Goal: Task Accomplishment & Management: Manage account settings

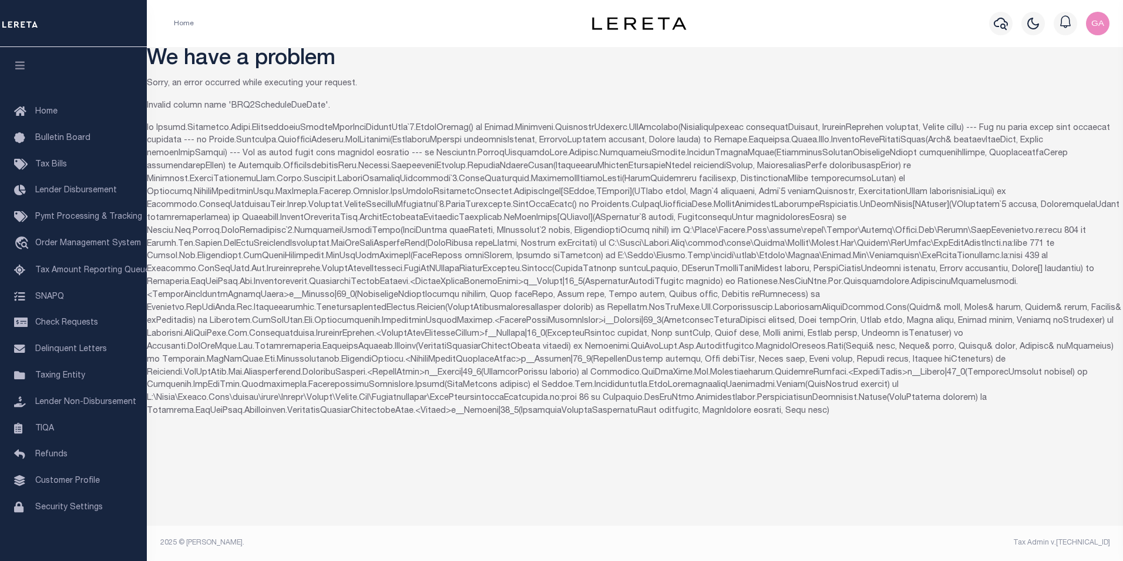
click at [1006, 231] on p at bounding box center [635, 270] width 977 height 296
copy p "GetTaxBillBatchesView"
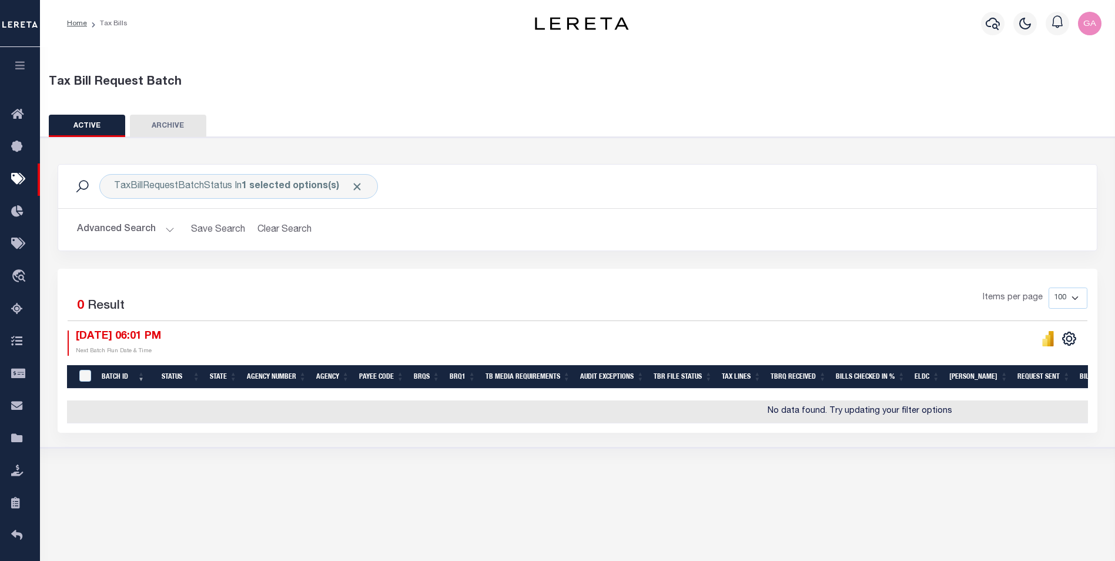
click at [556, 109] on div "Tax Bill Request Batch ACTIVE ARCHIVE HISTORY In" at bounding box center [577, 247] width 1087 height 404
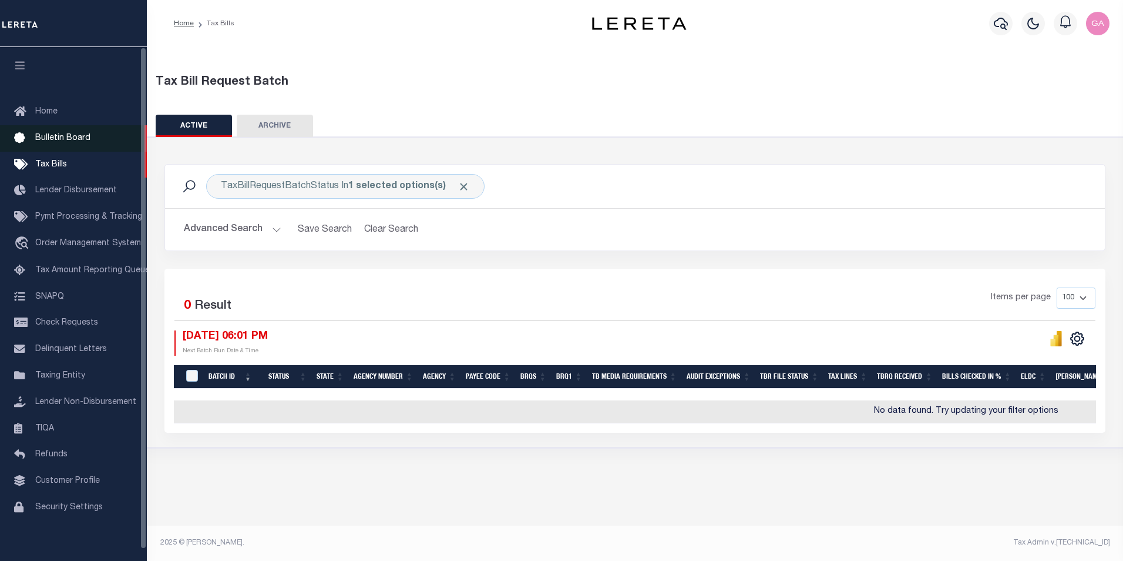
click at [51, 142] on span "Bulletin Board" at bounding box center [62, 138] width 55 height 8
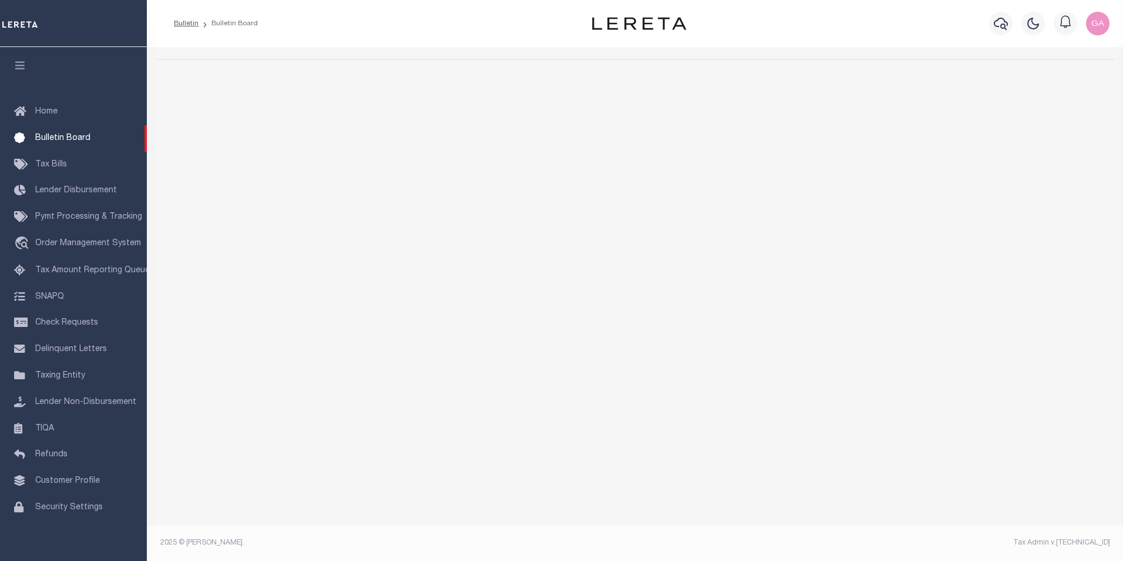
select select "50"
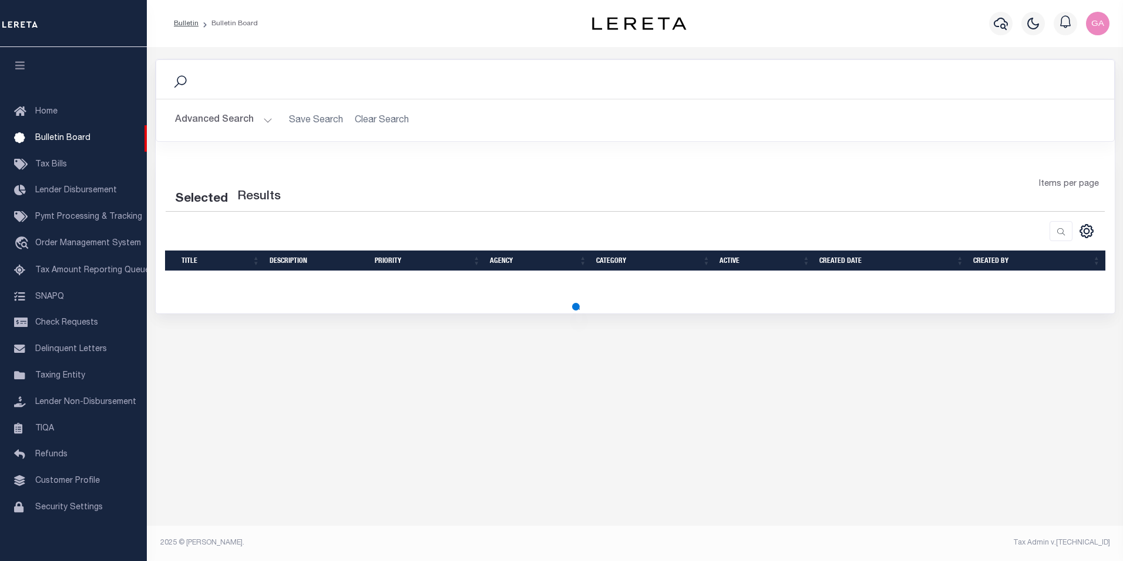
select select "50"
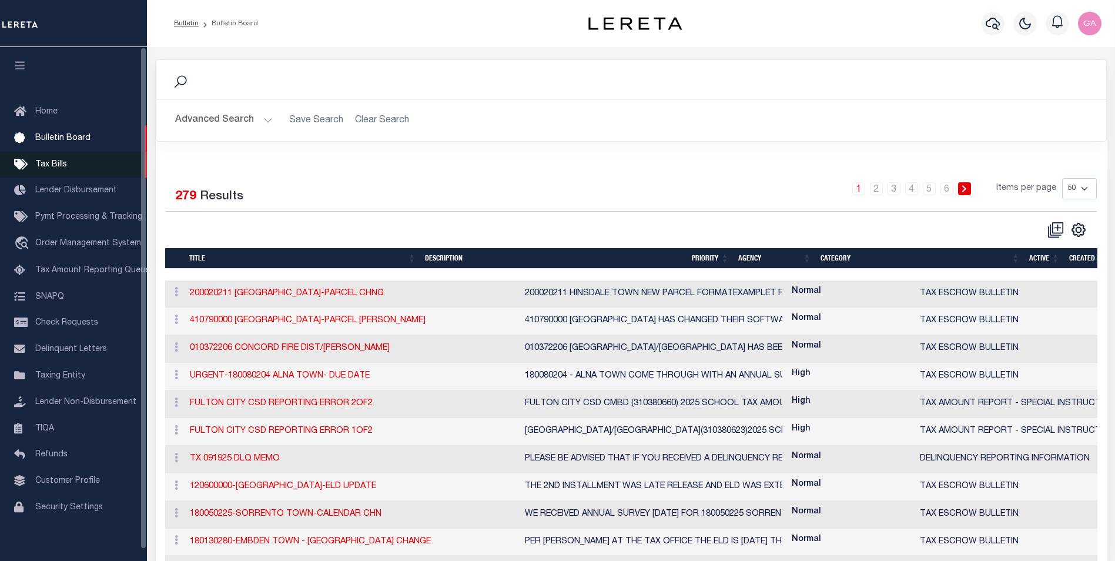
click at [52, 169] on span "Tax Bills" at bounding box center [51, 164] width 32 height 8
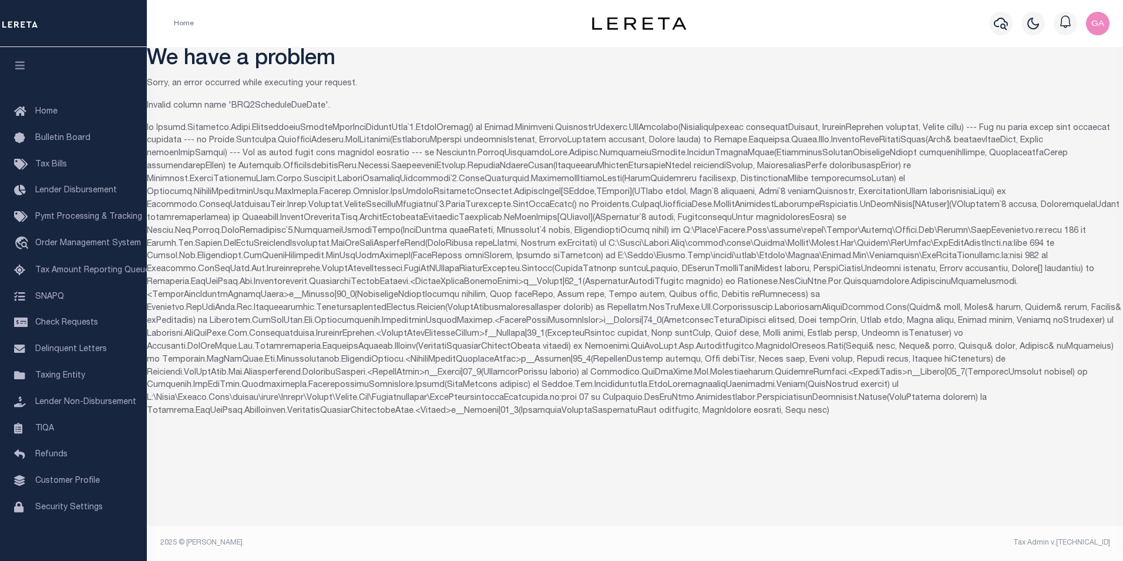
click at [277, 105] on p "Invalid column name 'BRQ2ScheduleDueDate'." at bounding box center [635, 106] width 977 height 13
copy p "BRQ2ScheduleDueDate"
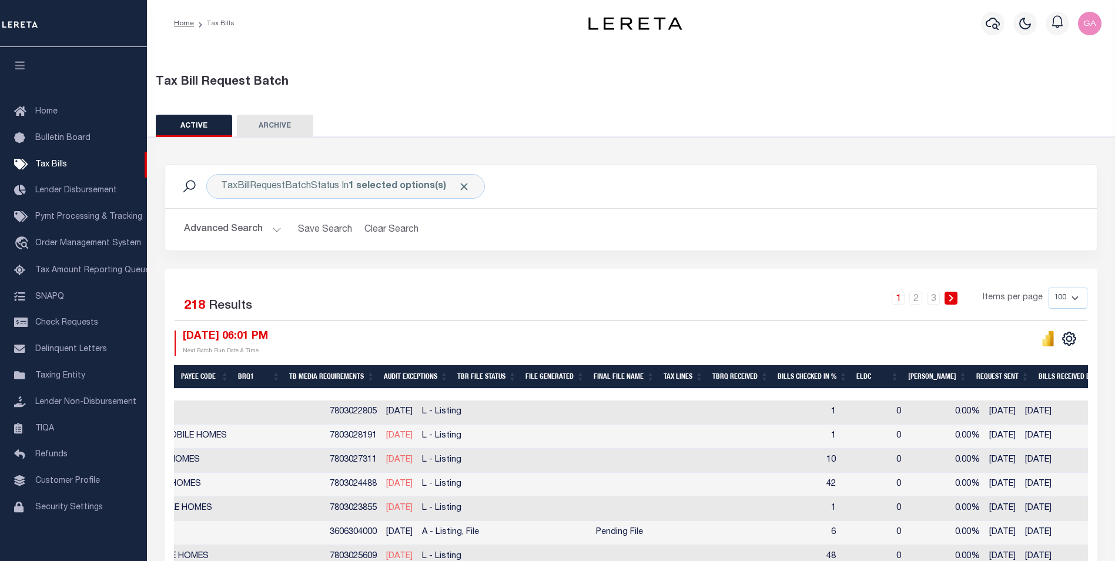
scroll to position [0, 511]
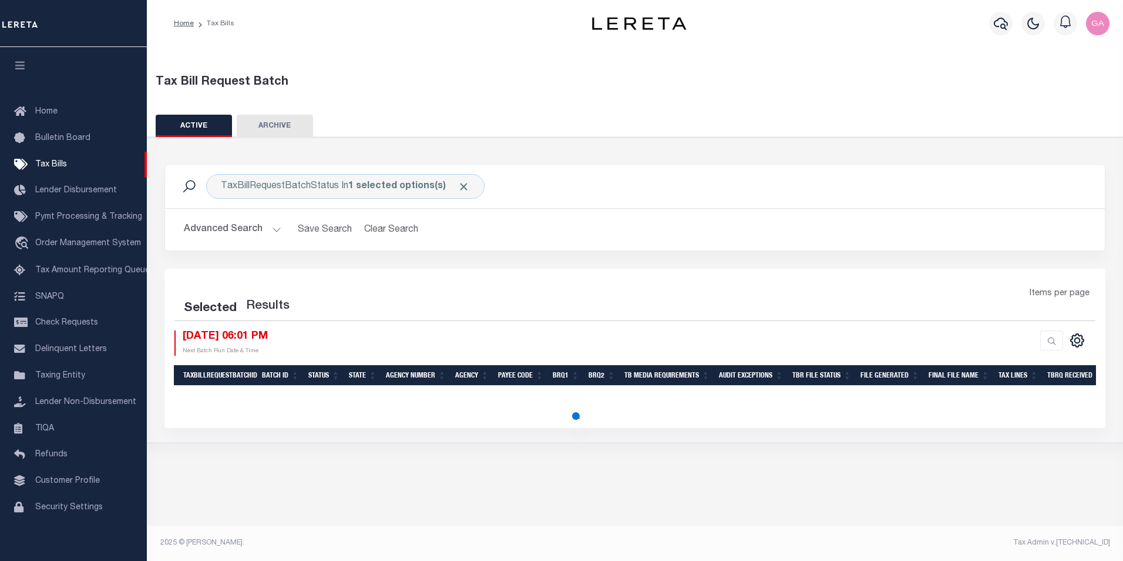
click at [578, 90] on div "Tax Bill Request Batch" at bounding box center [635, 82] width 959 height 18
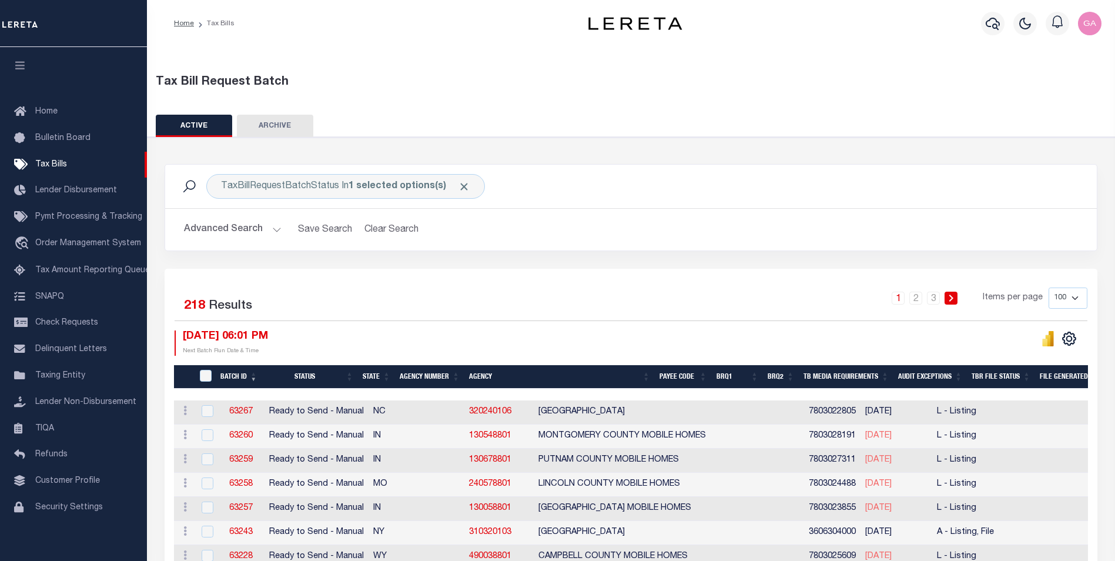
scroll to position [118, 0]
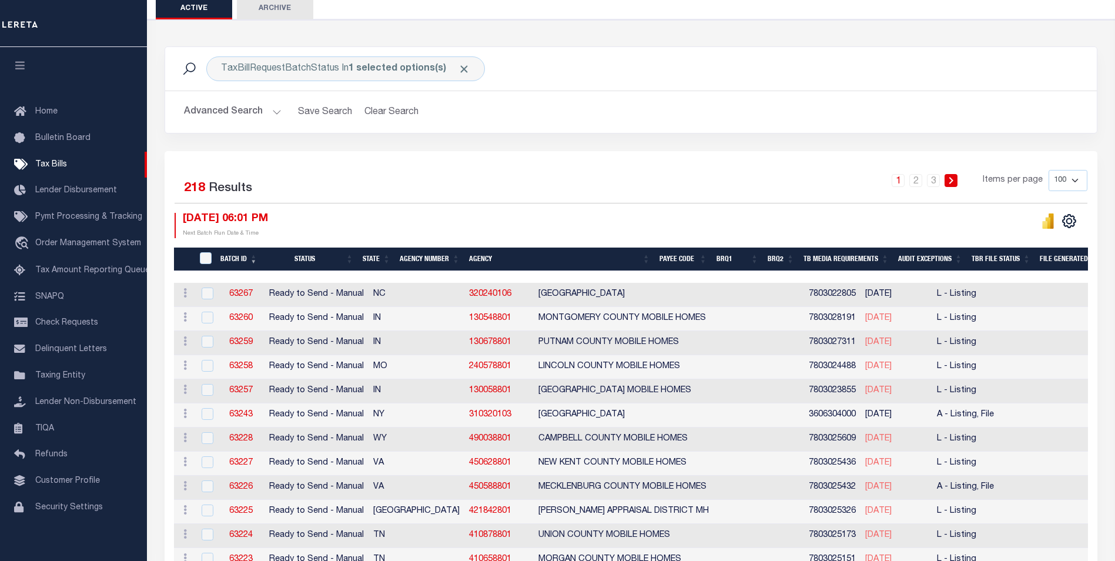
click at [799, 256] on th "BRQ2" at bounding box center [781, 259] width 36 height 24
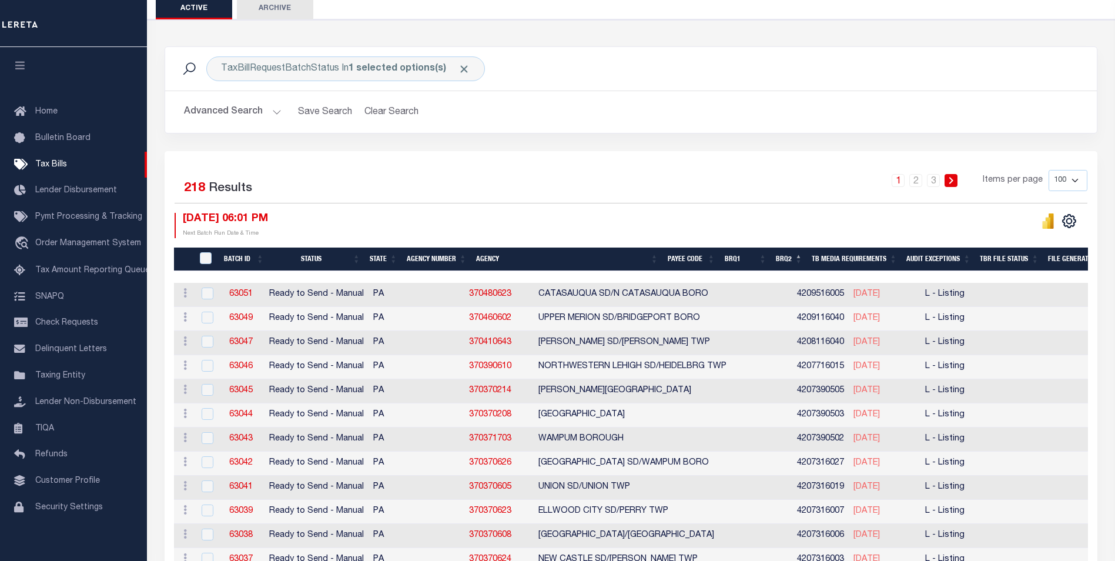
click at [1068, 184] on select "100 200 500 1000" at bounding box center [1067, 180] width 39 height 21
select select "1000"
click at [1048, 170] on select "100 200 500 1000" at bounding box center [1067, 180] width 39 height 21
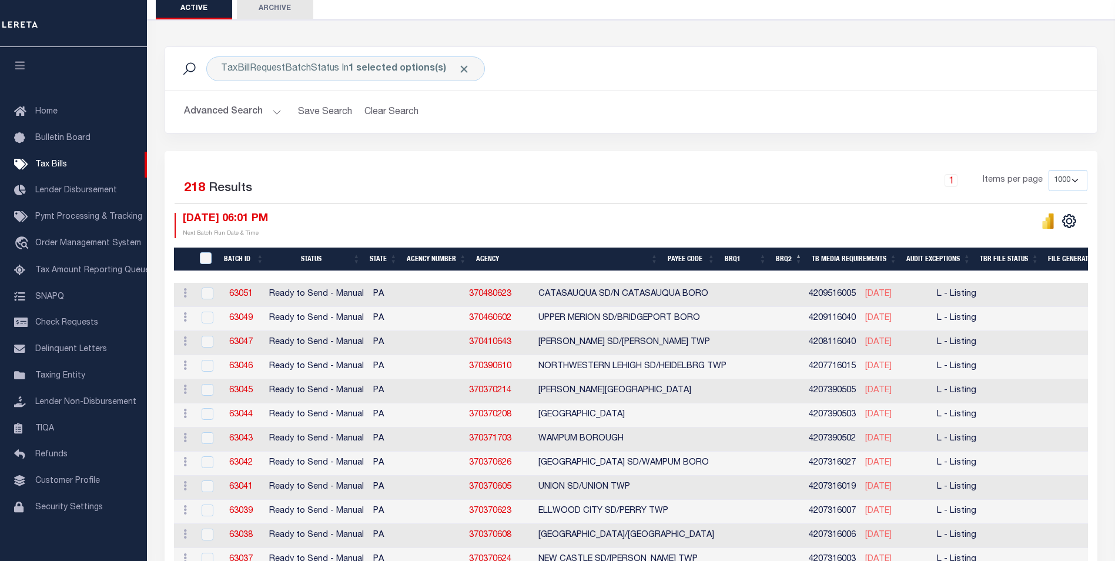
click at [807, 258] on th "BRQ2" at bounding box center [789, 259] width 36 height 24
click at [807, 256] on th "BRQ2" at bounding box center [789, 259] width 36 height 24
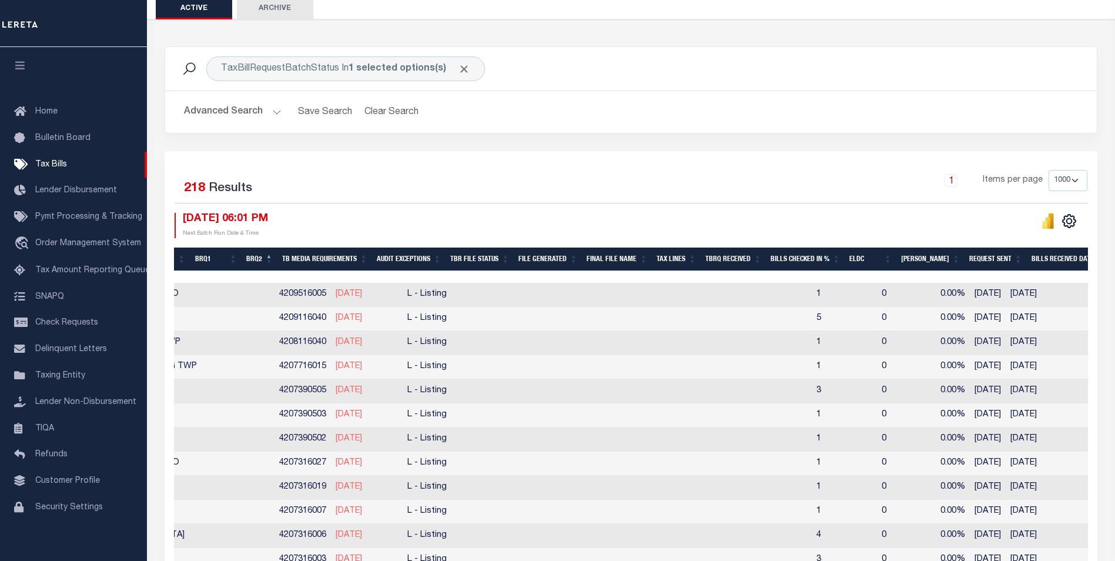
scroll to position [0, 543]
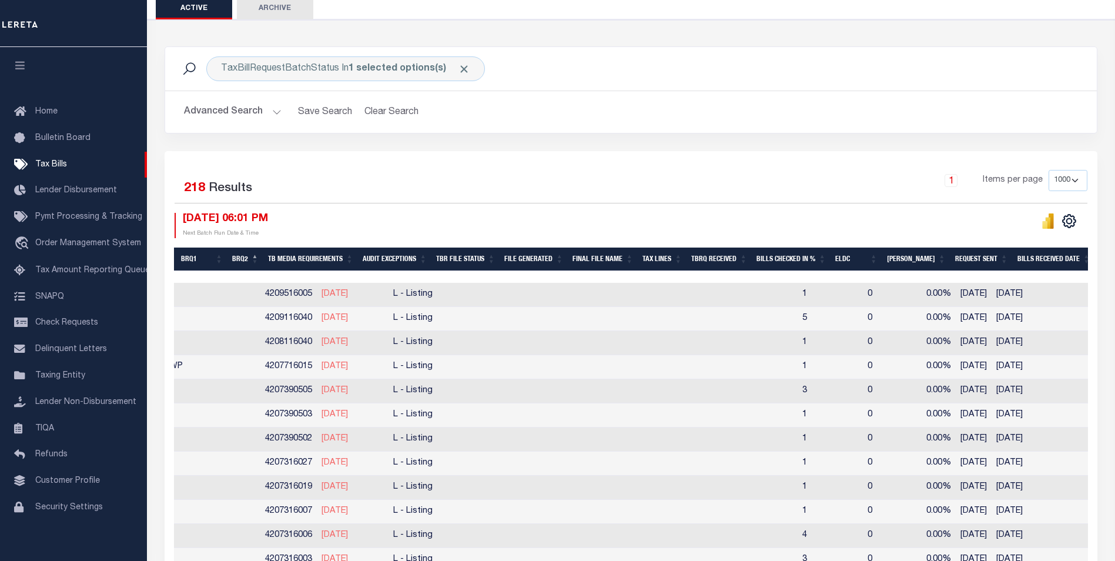
click at [617, 258] on th "Final File Name" at bounding box center [603, 259] width 70 height 24
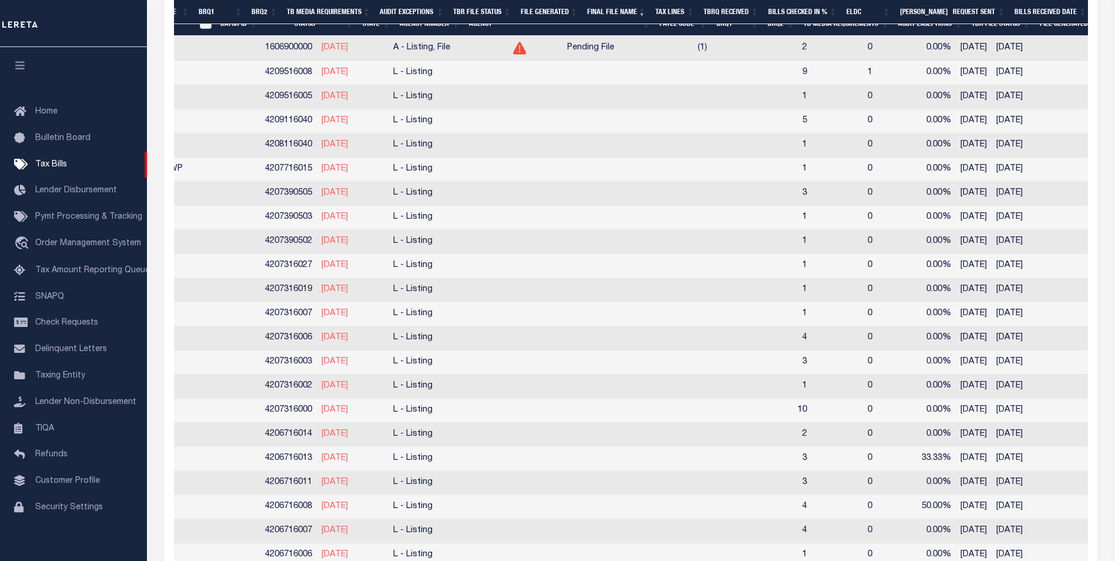
scroll to position [118, 0]
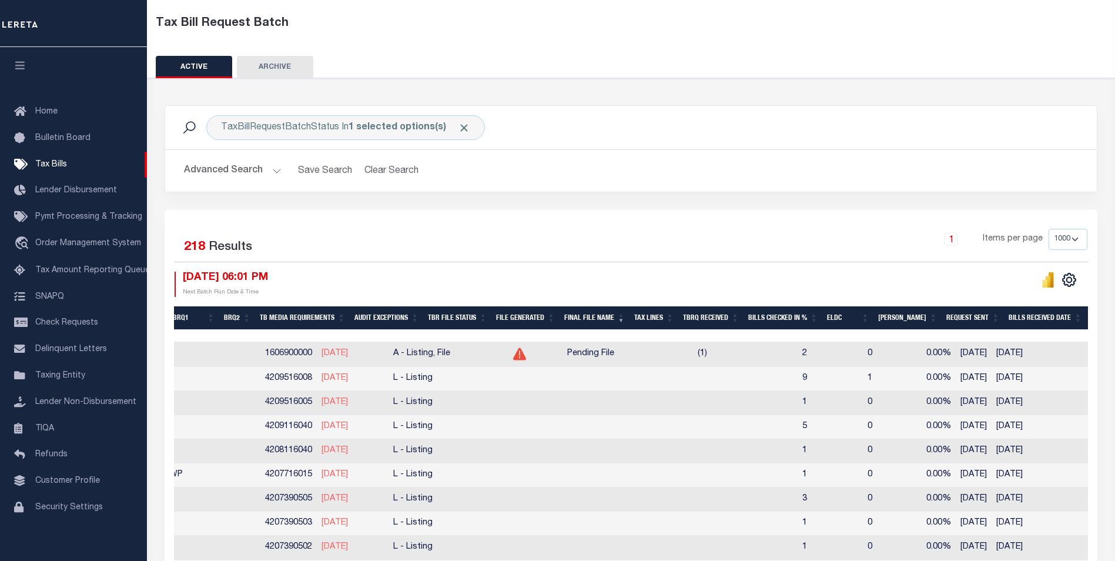
click at [541, 320] on th "File Generated" at bounding box center [525, 318] width 68 height 24
click at [549, 317] on th "File Generated" at bounding box center [525, 318] width 68 height 24
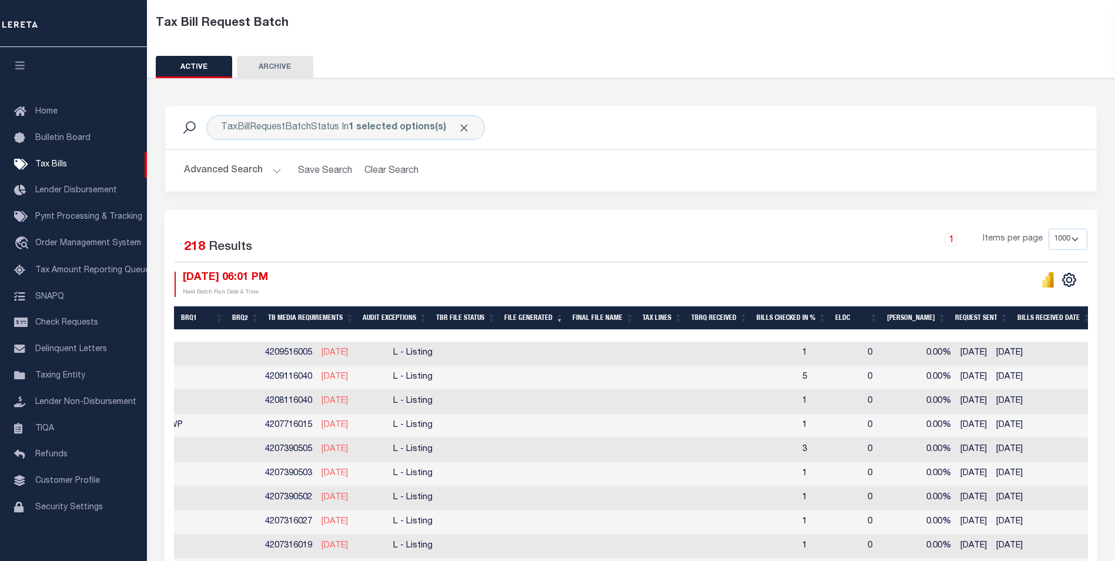
drag, startPoint x: 589, startPoint y: 332, endPoint x: 444, endPoint y: 342, distance: 146.1
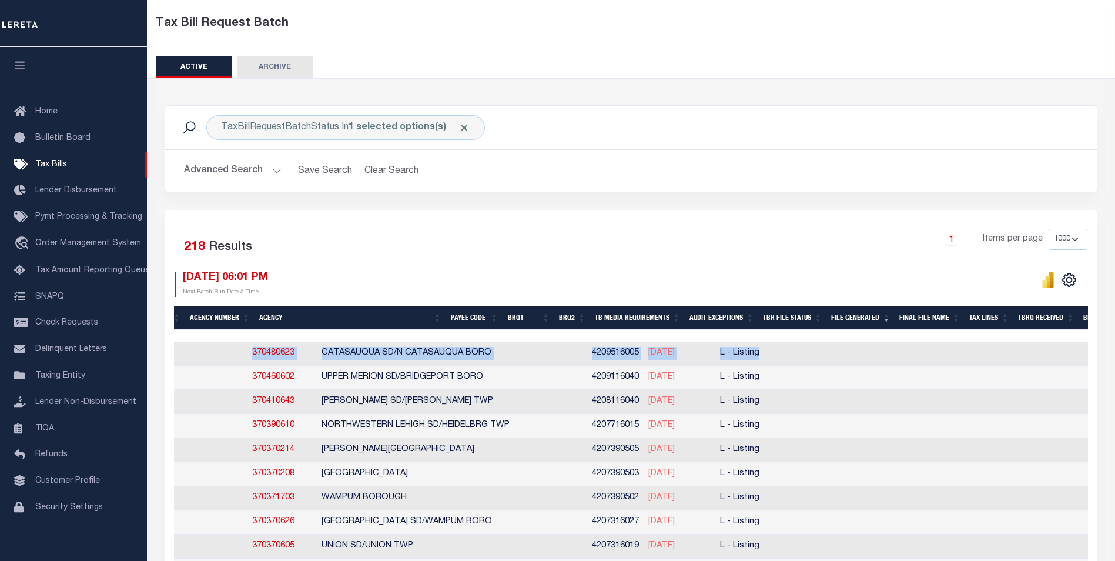
click at [590, 317] on th "BRQ2" at bounding box center [572, 318] width 36 height 24
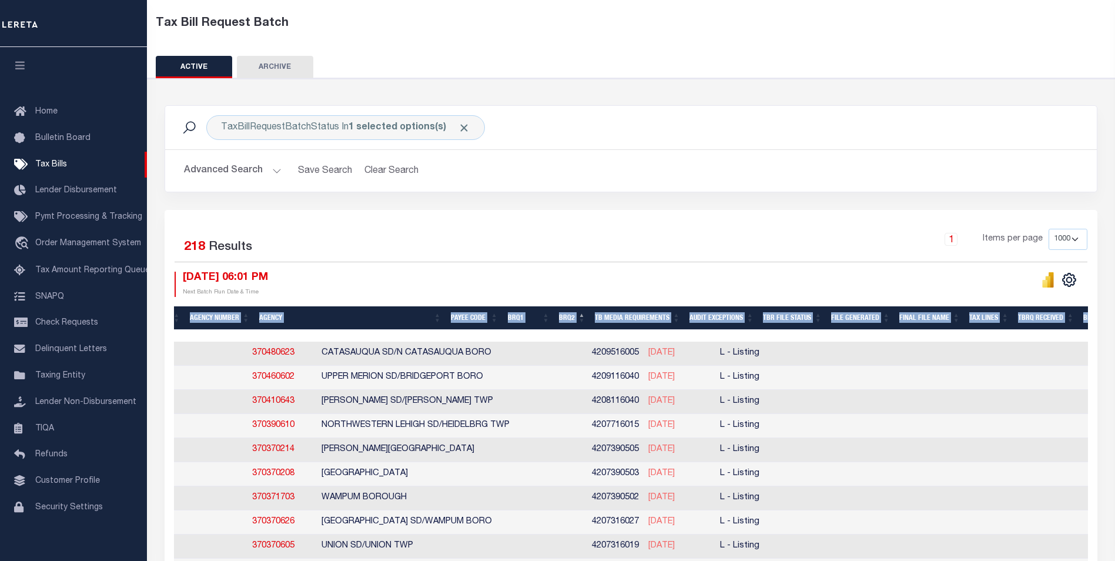
click at [590, 316] on th "BRQ2" at bounding box center [572, 318] width 36 height 24
click at [273, 169] on button "Advanced Search" at bounding box center [233, 170] width 98 height 23
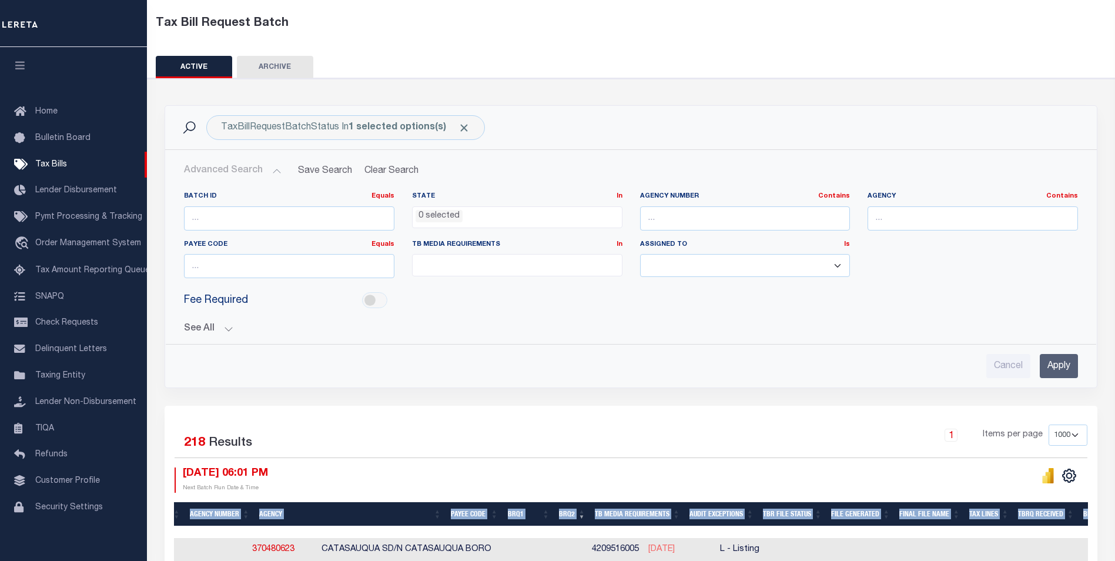
click at [227, 327] on button "See All" at bounding box center [631, 328] width 894 height 11
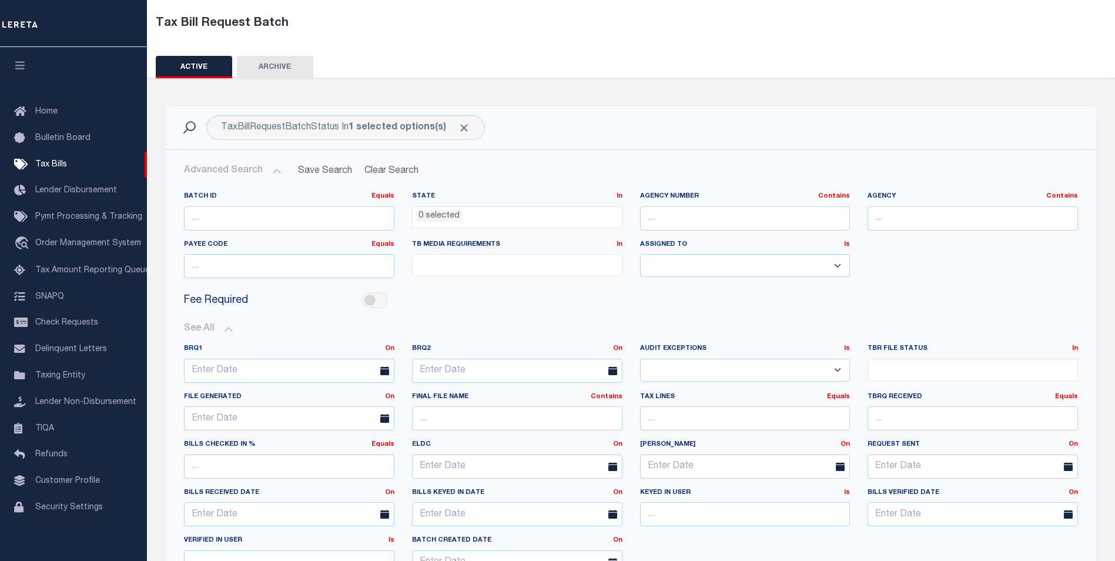
scroll to position [176, 0]
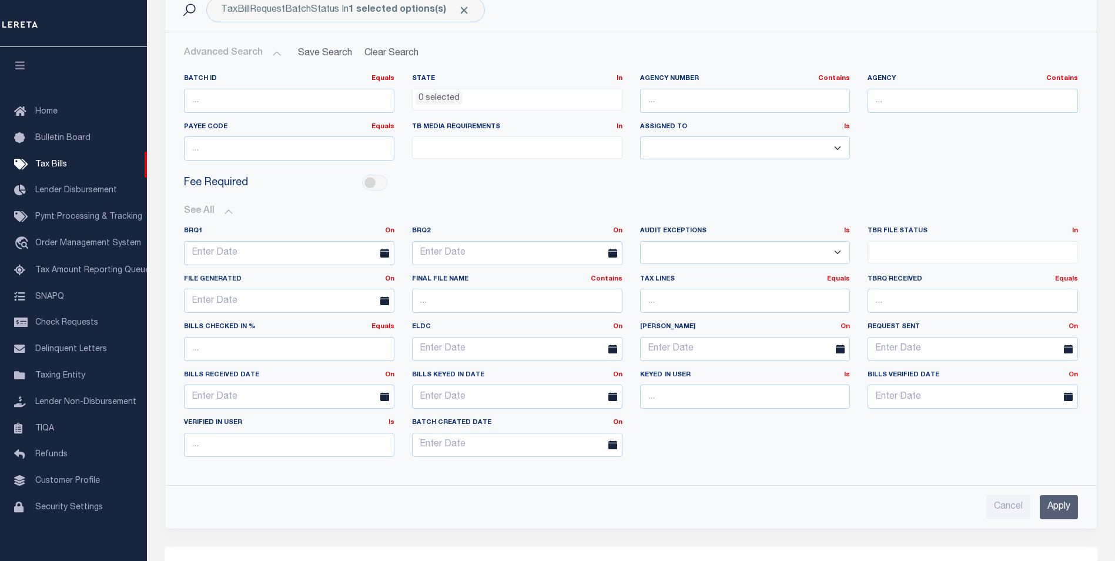
click at [994, 246] on ul at bounding box center [972, 249] width 209 height 16
click at [941, 194] on div "Fee Required" at bounding box center [630, 183] width 911 height 26
click at [484, 301] on input "text" at bounding box center [517, 300] width 210 height 24
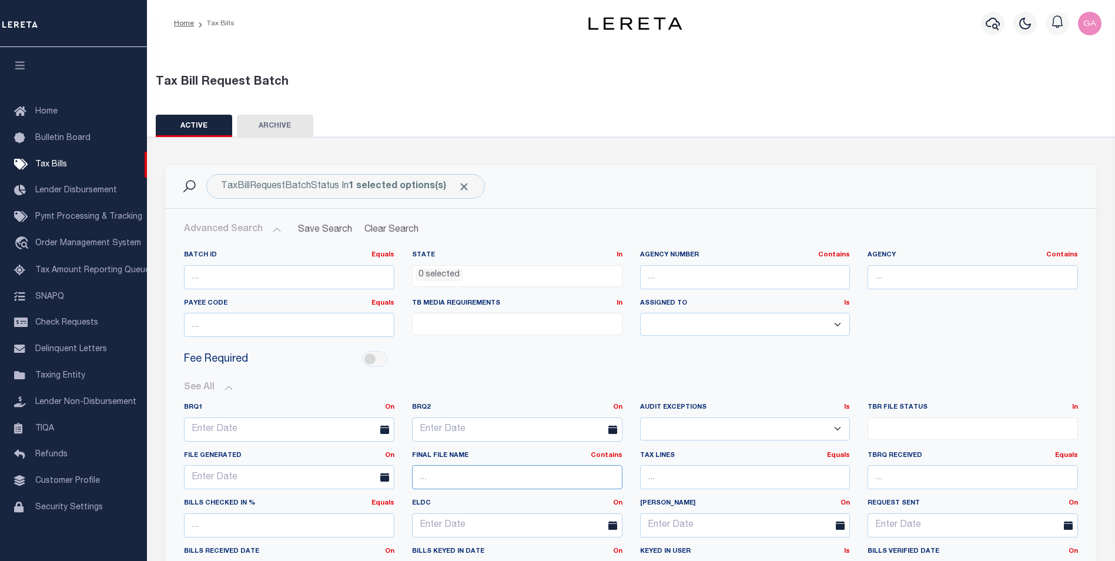
scroll to position [118, 0]
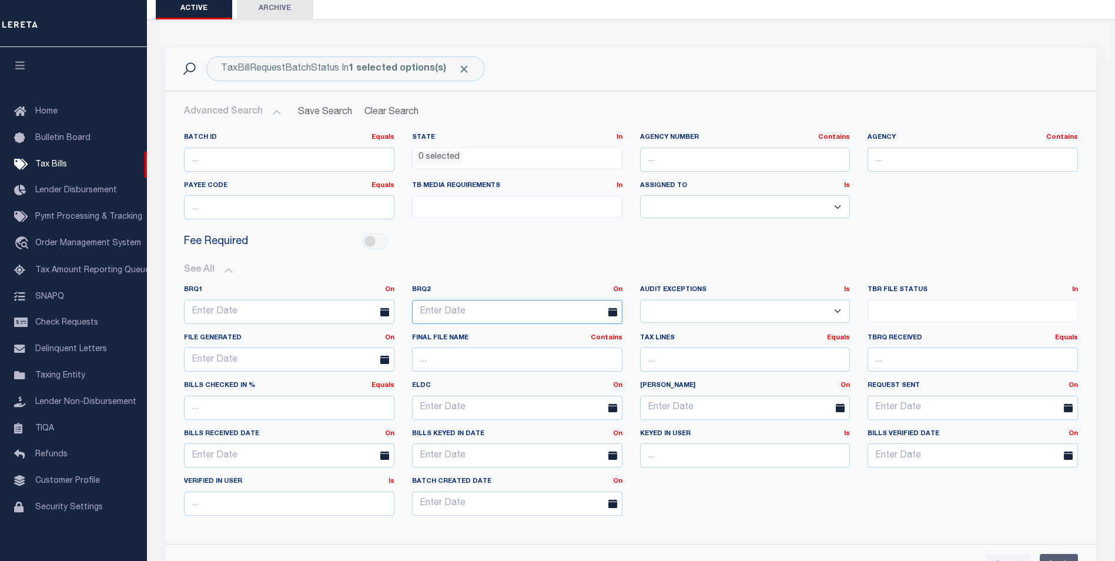
click at [506, 313] on input "text" at bounding box center [517, 312] width 210 height 24
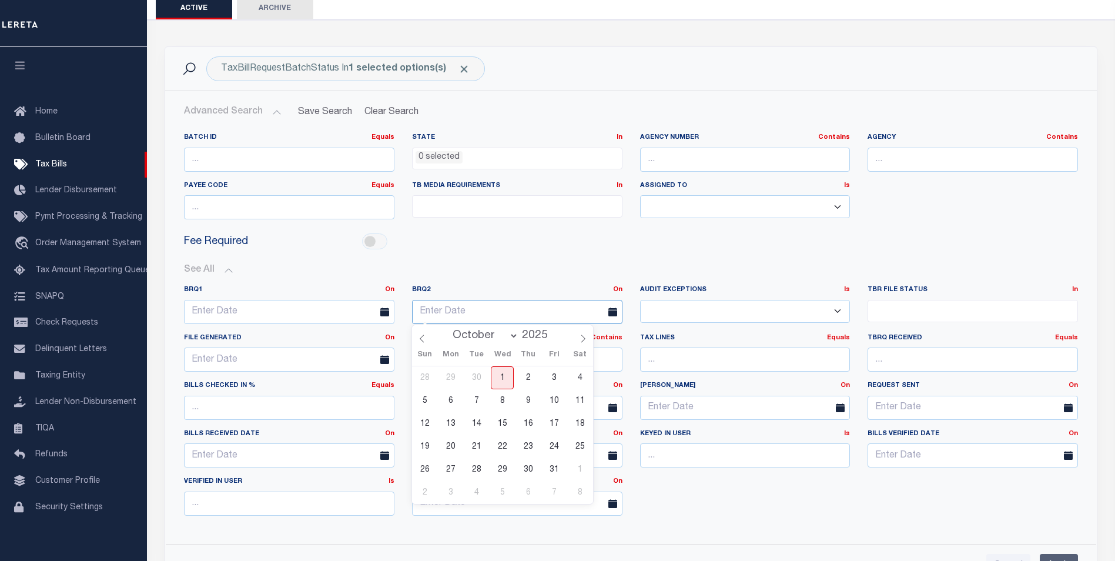
click at [506, 313] on input "text" at bounding box center [517, 312] width 210 height 24
click at [530, 380] on span "2" at bounding box center [527, 377] width 23 height 23
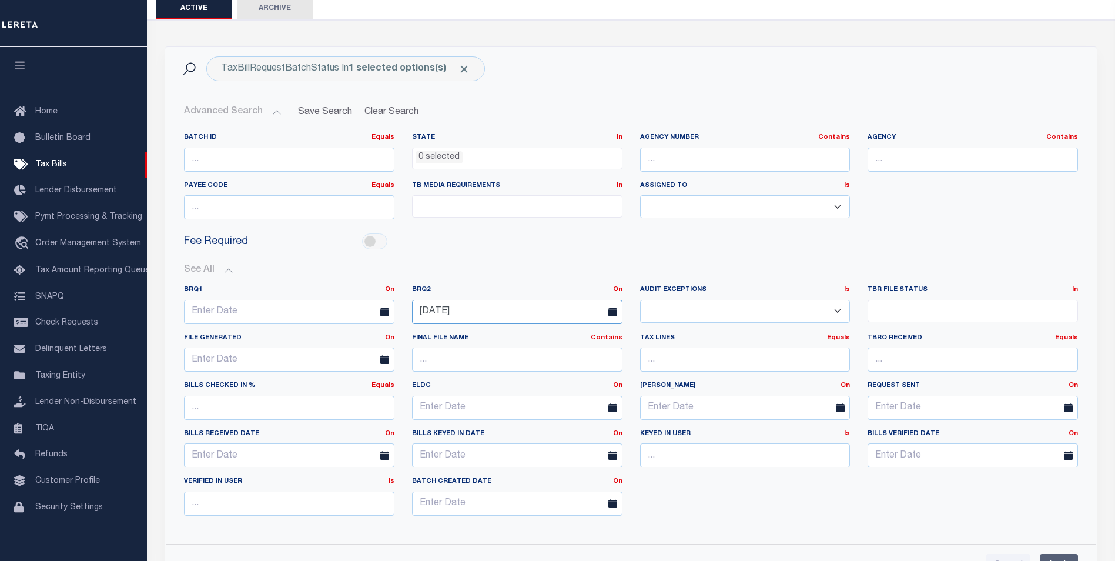
click at [534, 317] on input "10-02-2025" at bounding box center [517, 312] width 210 height 24
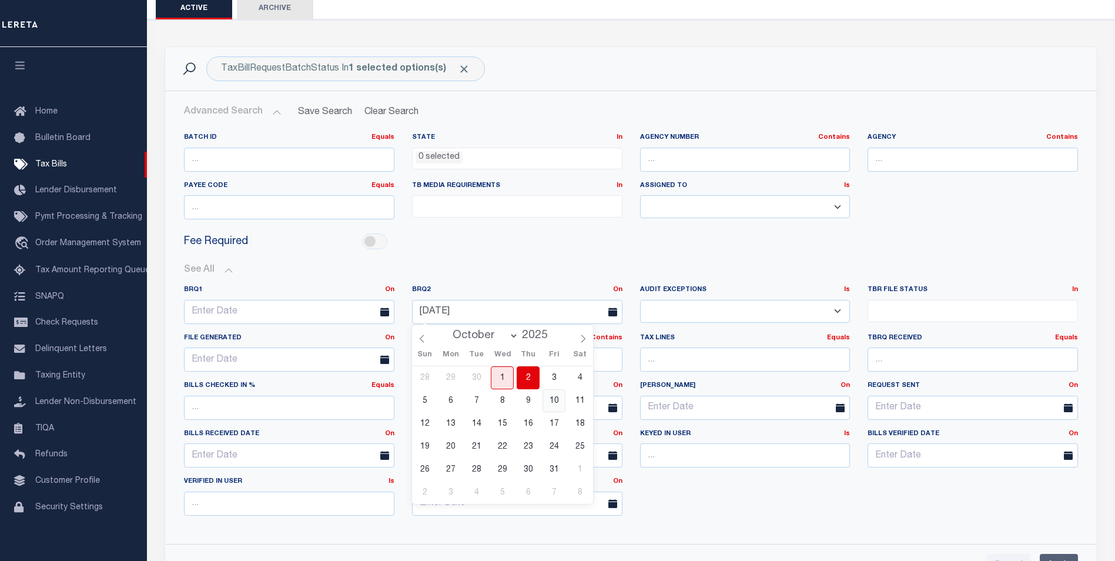
click at [553, 395] on span "10" at bounding box center [553, 400] width 23 height 23
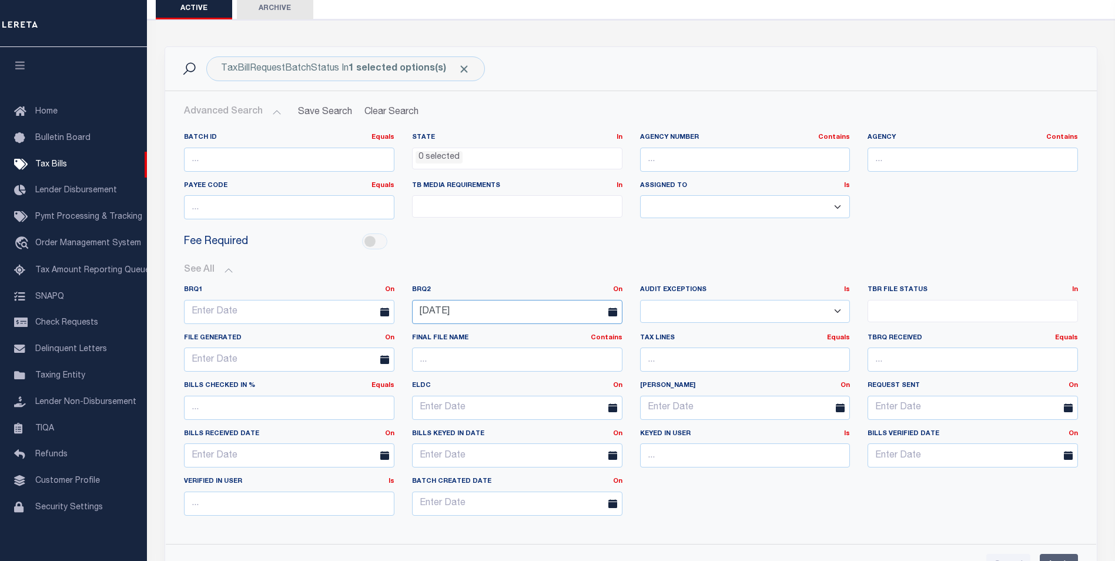
click at [553, 313] on input "10-10-2025" at bounding box center [517, 312] width 210 height 24
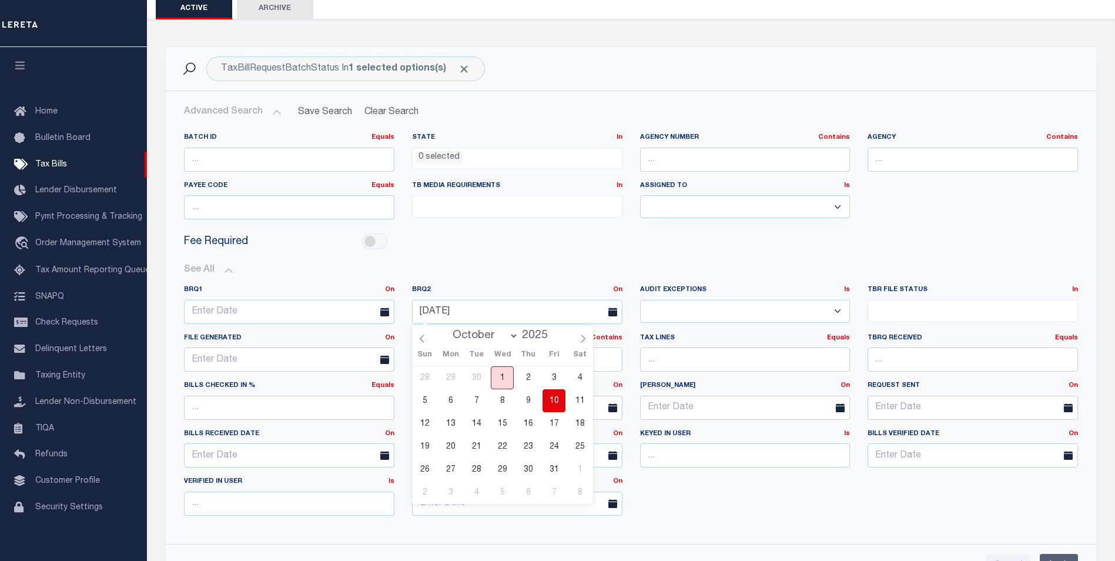
click at [502, 374] on span "1" at bounding box center [502, 377] width 23 height 23
type input "10-01-2025"
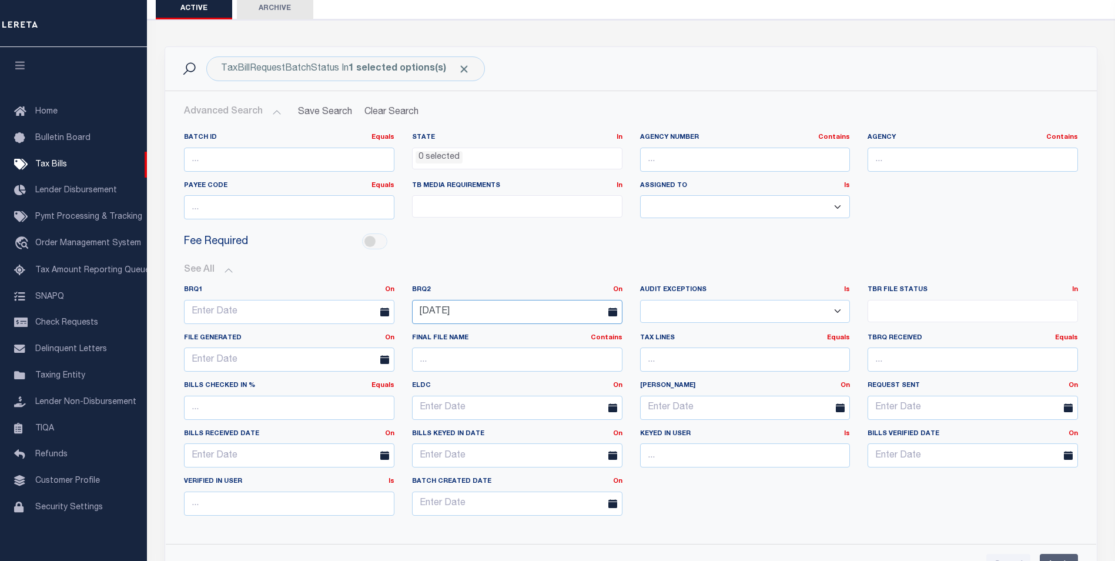
scroll to position [176, 0]
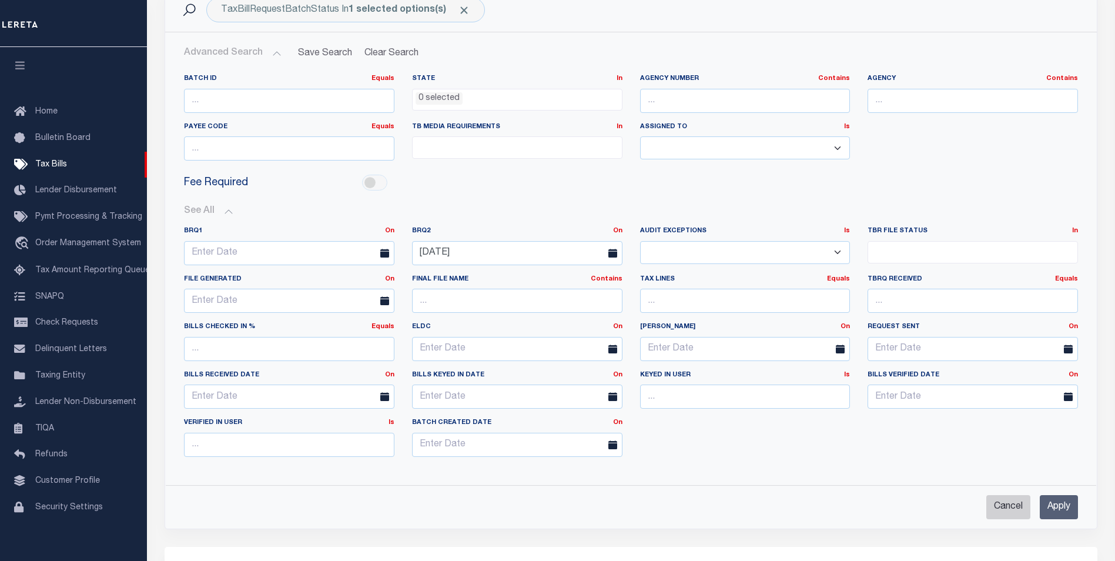
click at [1008, 509] on input "Cancel" at bounding box center [1008, 507] width 44 height 24
checkbox input "true"
select select
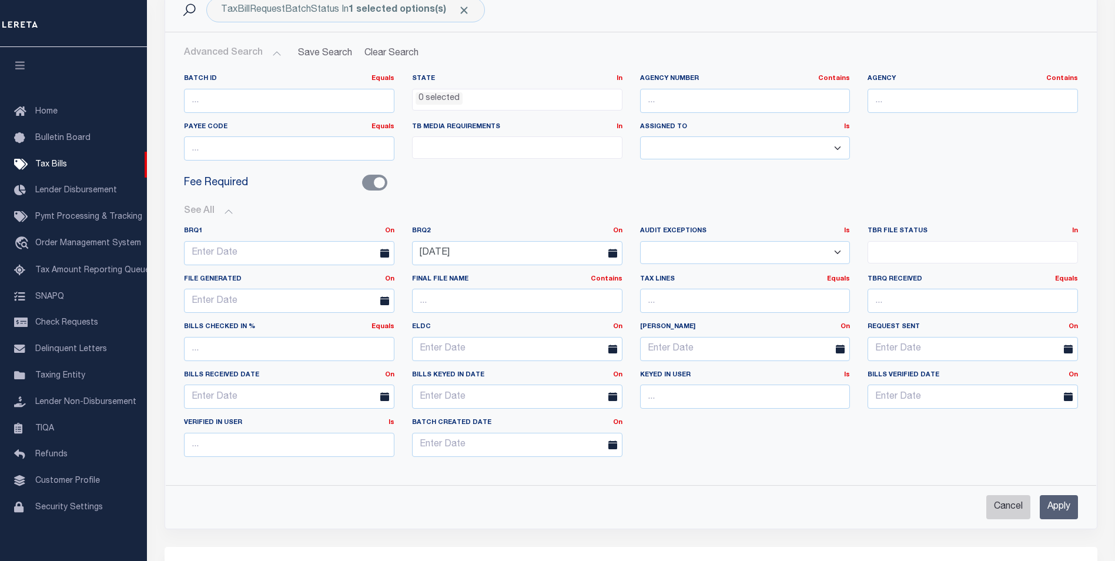
select select
checkbox input "false"
select select
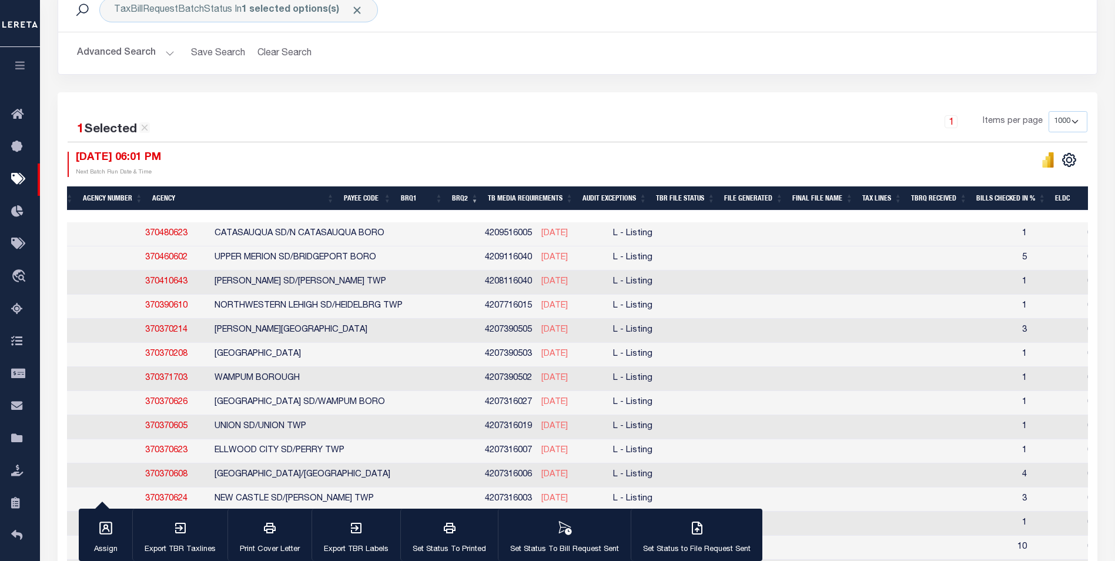
scroll to position [0, 0]
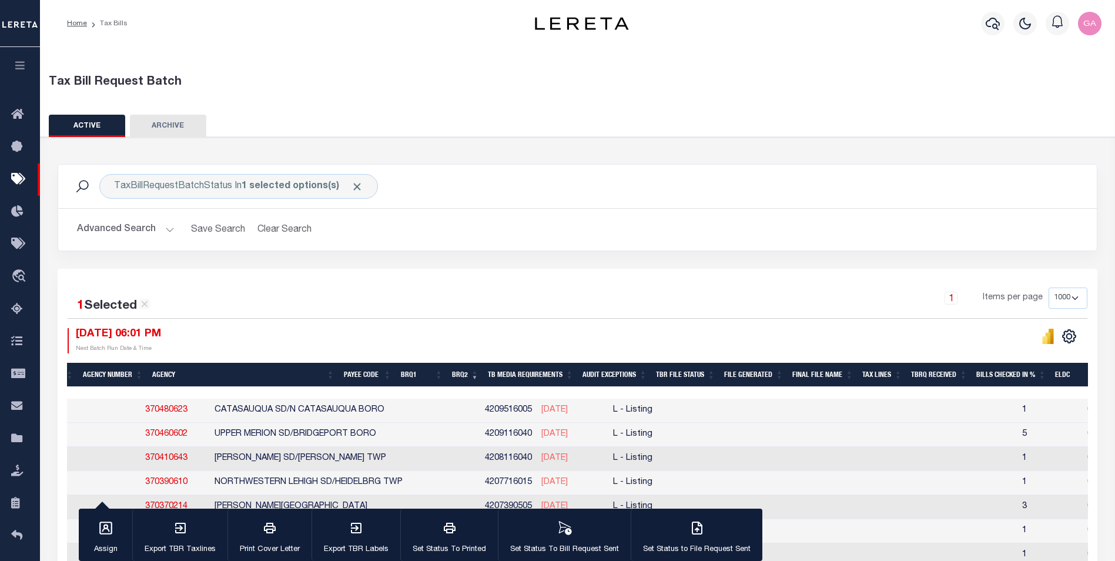
click at [273, 230] on h2 "Advanced Search Save Search Clear Search" at bounding box center [577, 229] width 1019 height 23
click at [167, 227] on button "Advanced Search" at bounding box center [126, 229] width 98 height 23
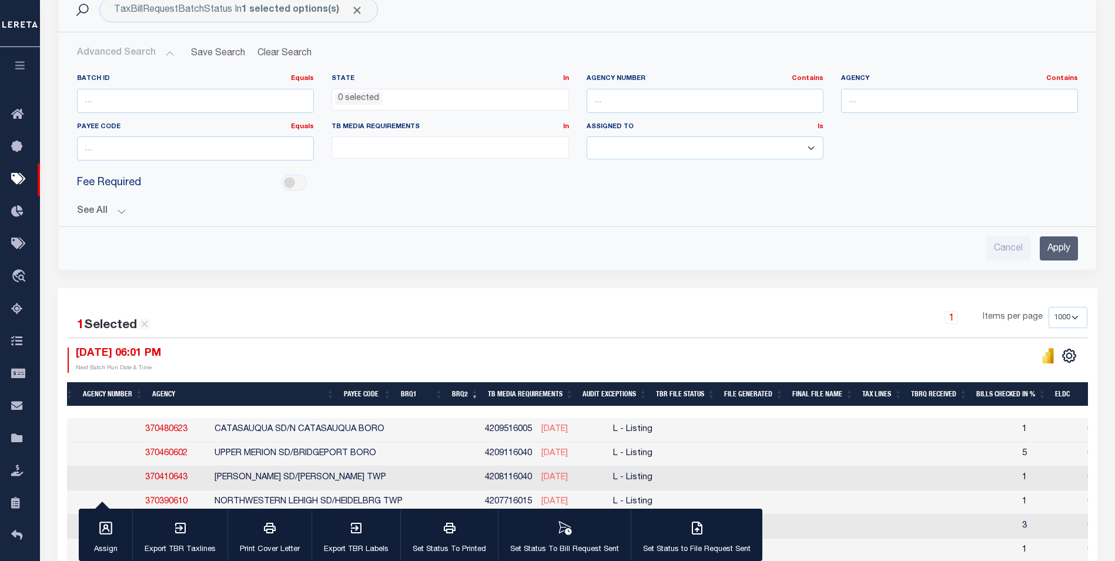
scroll to position [235, 0]
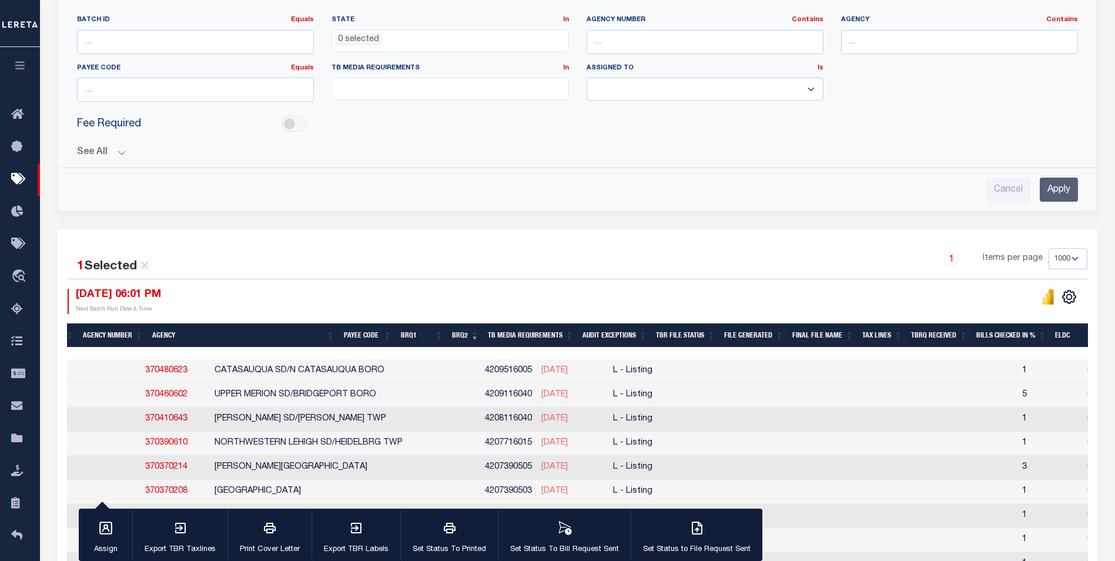
click at [120, 155] on button "See All" at bounding box center [577, 152] width 1001 height 11
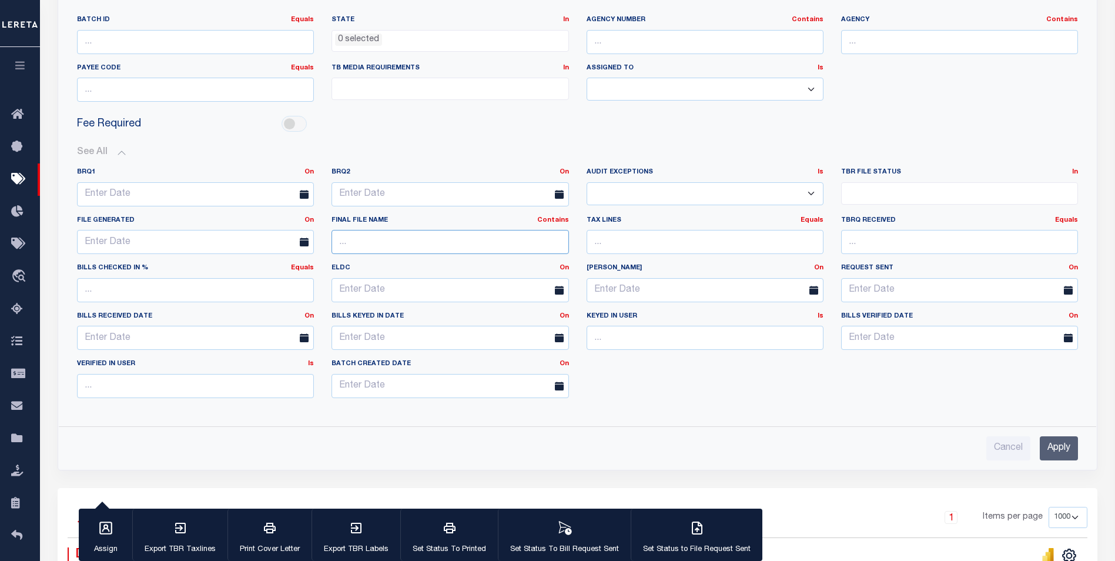
click at [389, 243] on input "text" at bounding box center [449, 242] width 237 height 24
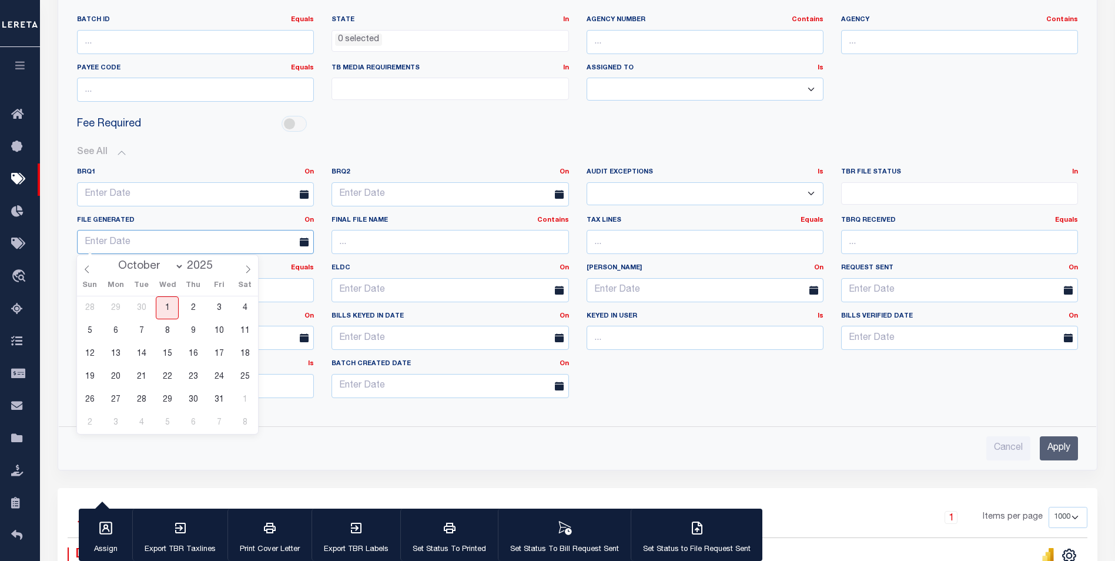
click at [261, 246] on input "text" at bounding box center [195, 242] width 237 height 24
click at [192, 309] on span "2" at bounding box center [193, 307] width 23 height 23
type input "10-02-2025"
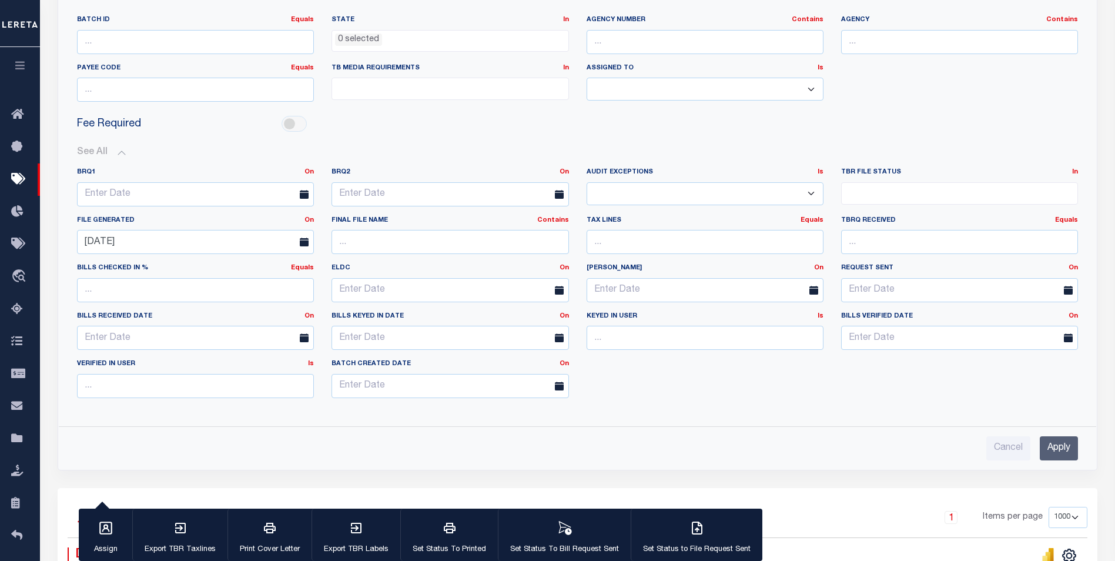
click at [1056, 449] on input "Apply" at bounding box center [1058, 448] width 38 height 24
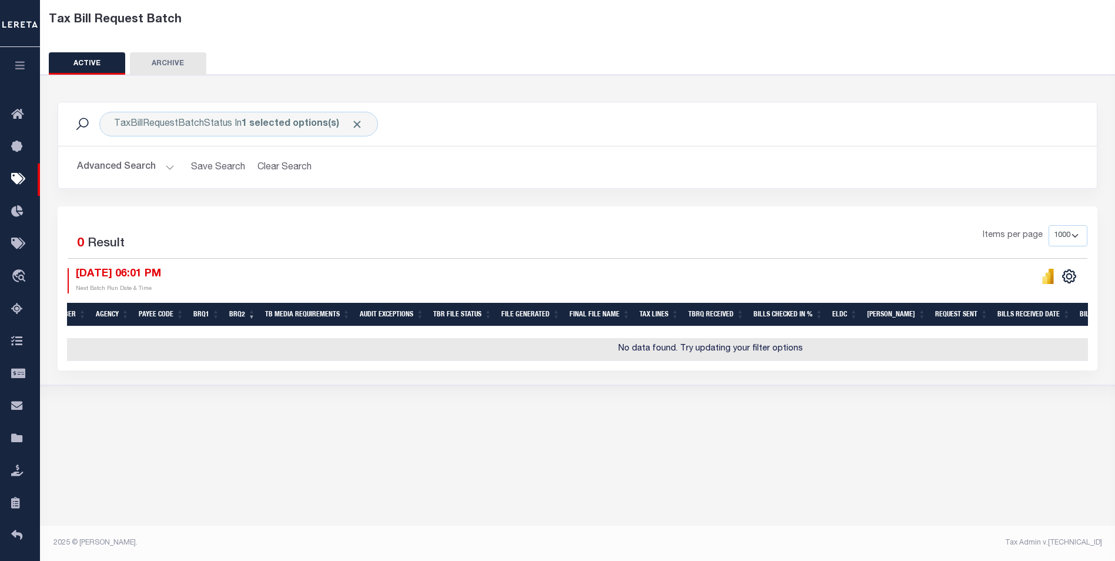
scroll to position [0, 0]
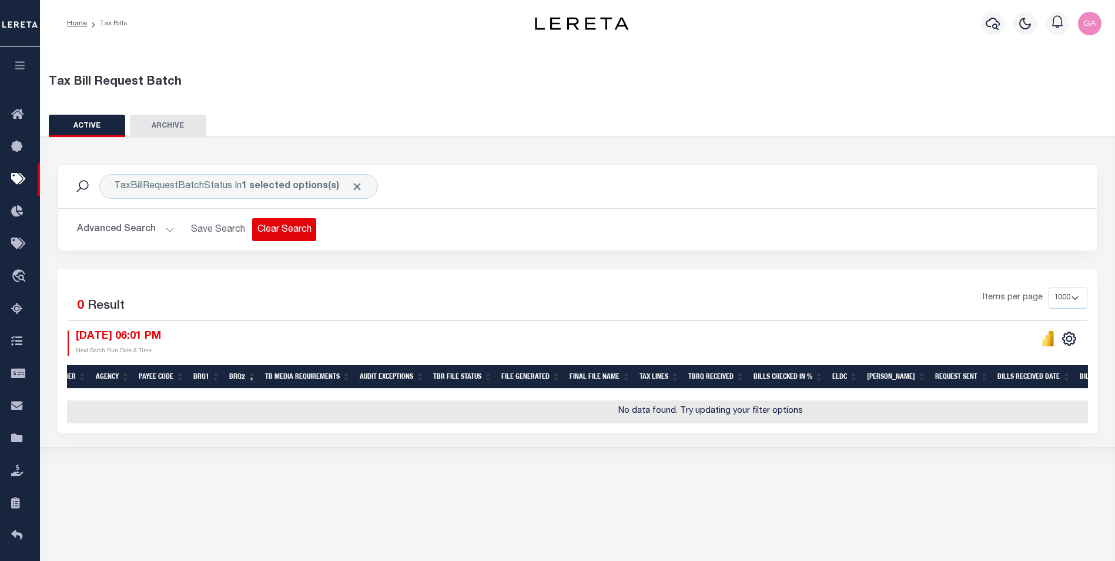
click at [270, 227] on button "Clear Search" at bounding box center [284, 229] width 64 height 23
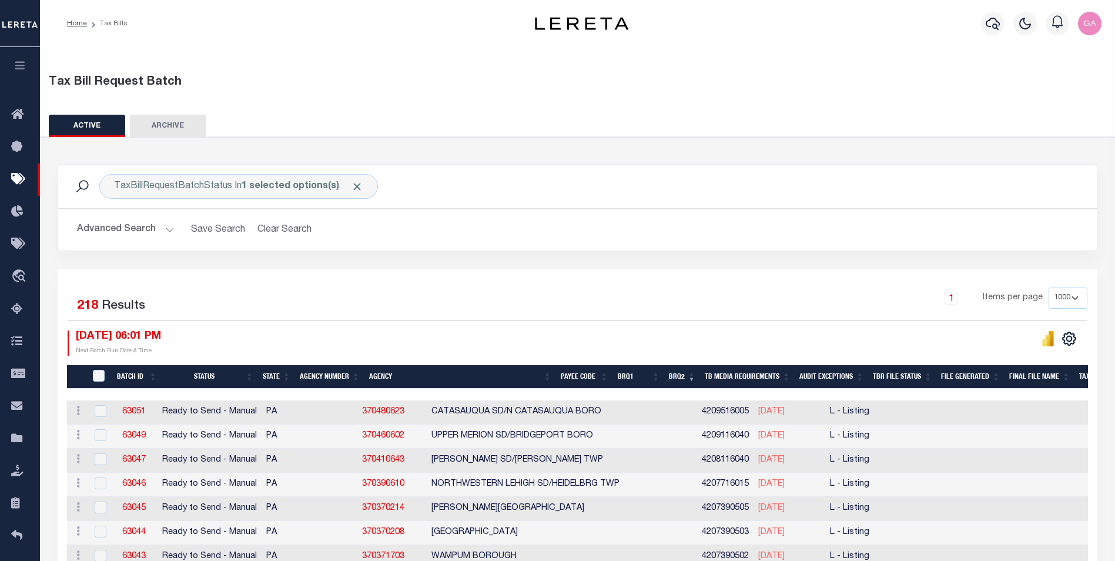
click at [162, 122] on button "ARCHIVE" at bounding box center [168, 126] width 76 height 22
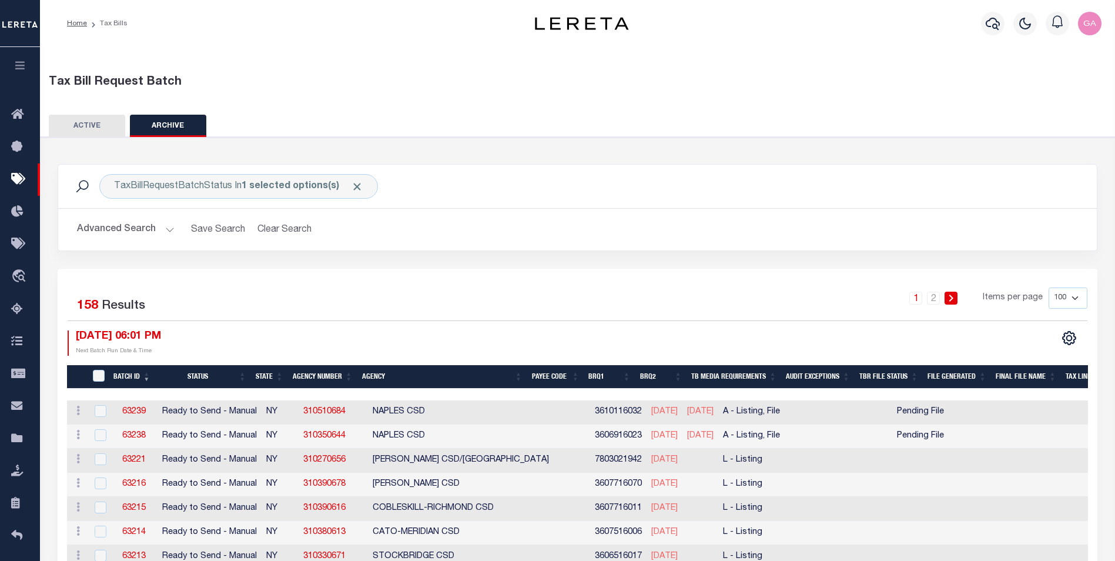
click at [84, 125] on button "ACTIVE" at bounding box center [87, 126] width 76 height 22
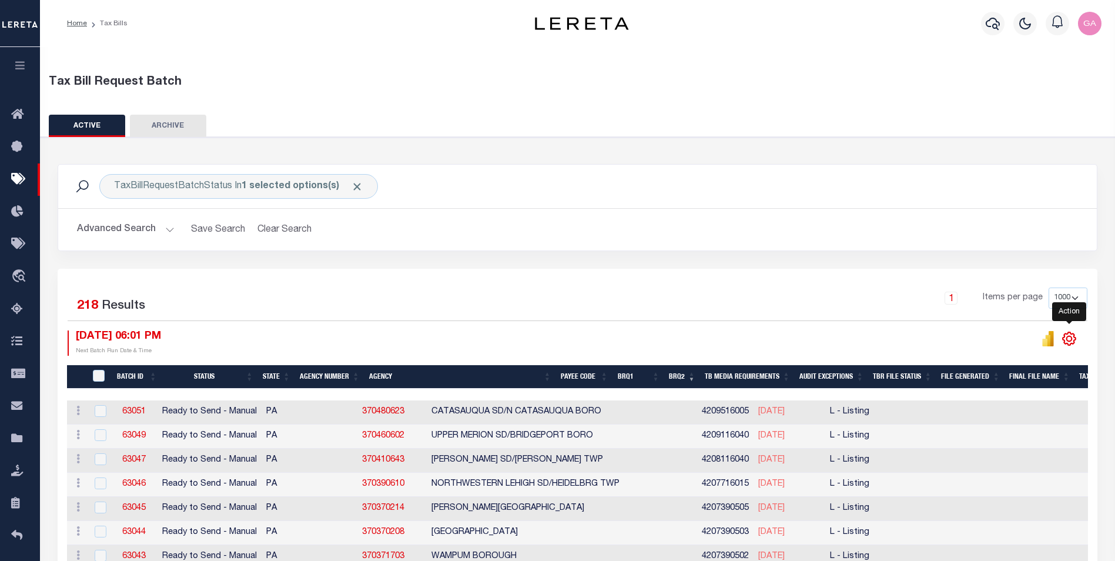
click at [1069, 337] on icon "" at bounding box center [1068, 338] width 5 height 5
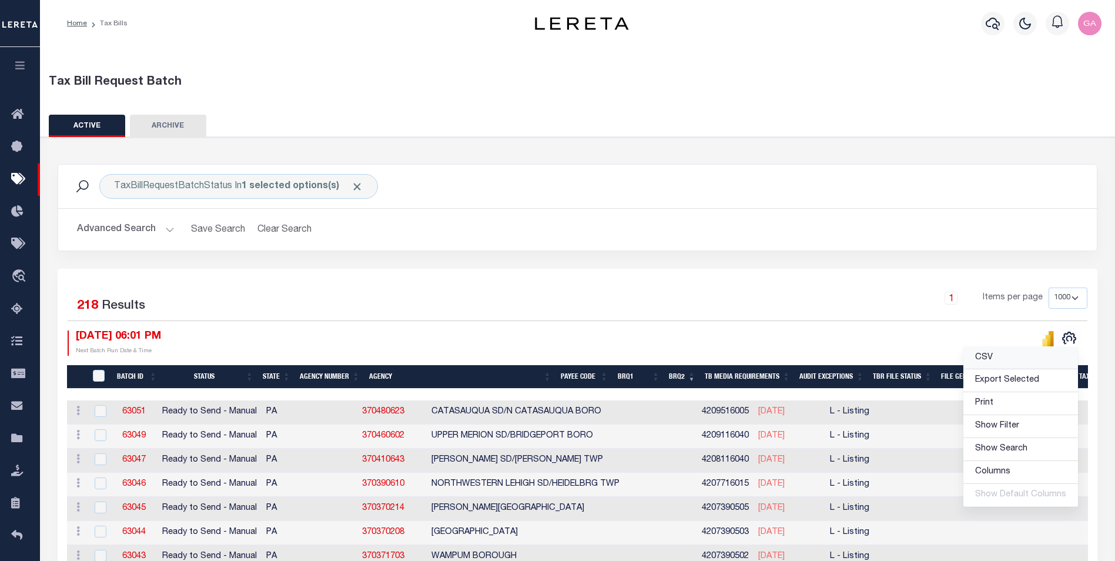
click at [998, 359] on link "CSV" at bounding box center [1020, 358] width 115 height 23
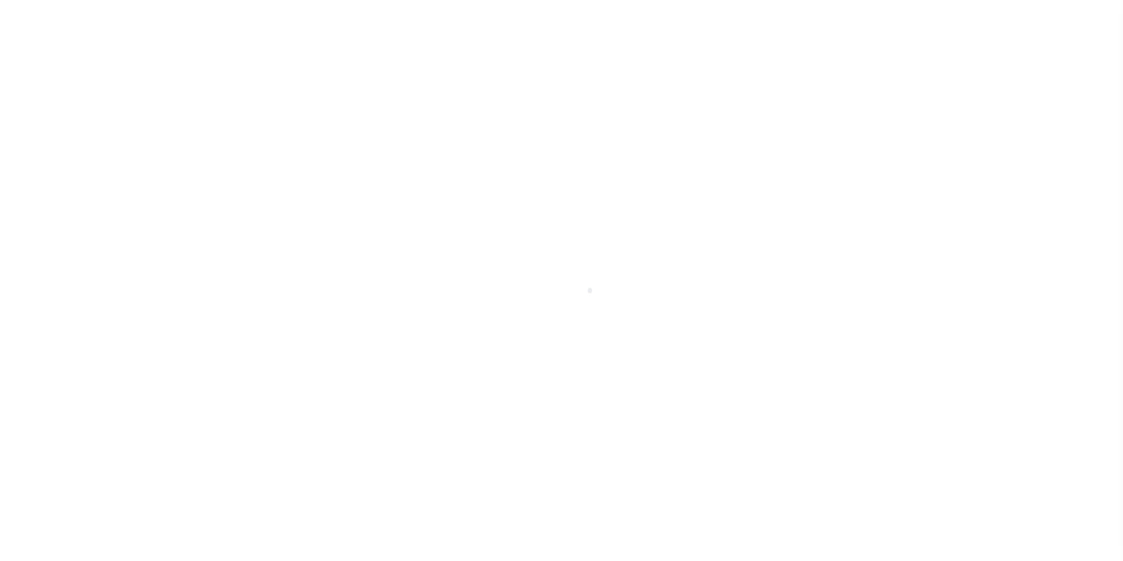
select select "1000"
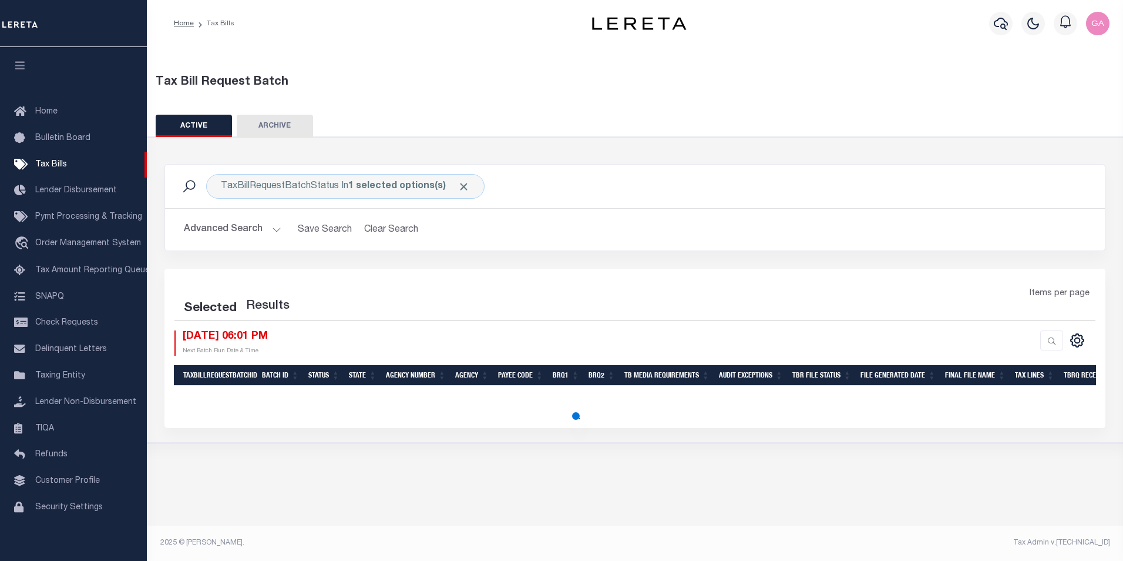
select select "1000"
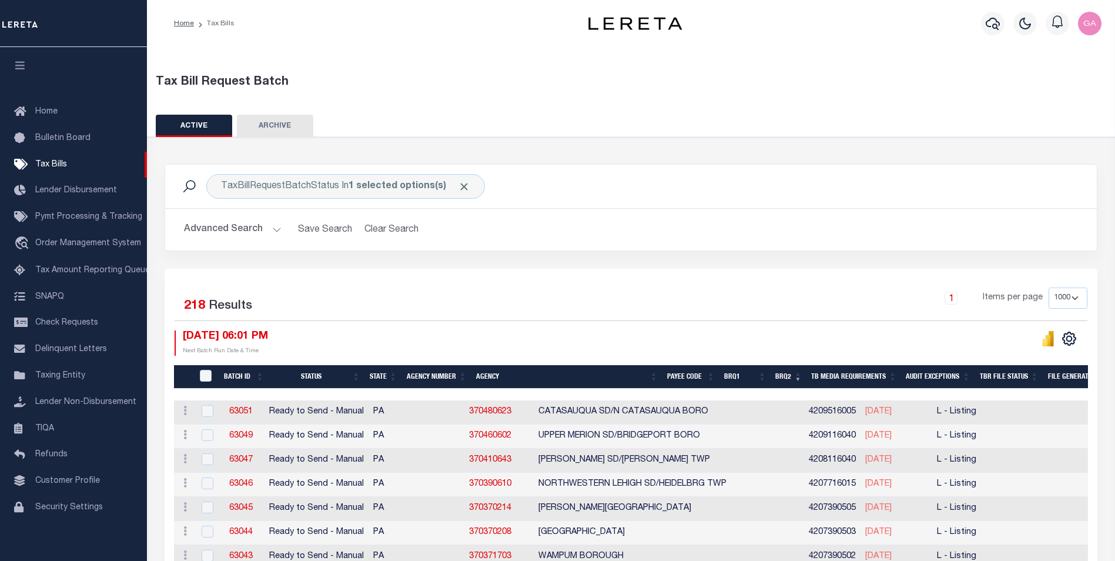
click at [283, 123] on button "ARCHIVE" at bounding box center [275, 126] width 76 height 22
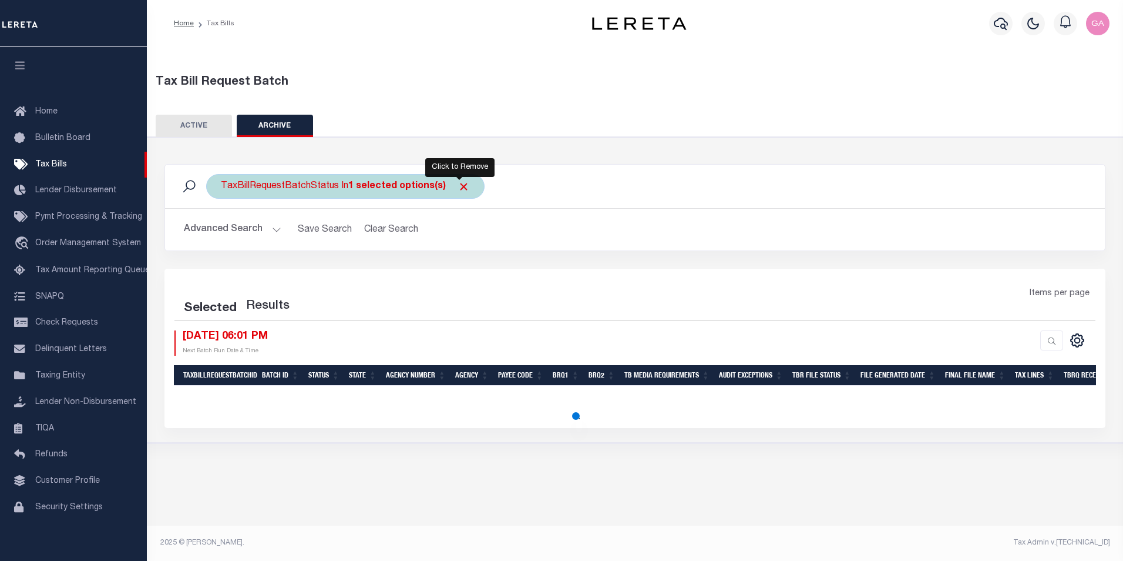
click at [458, 186] on span "Click to Remove" at bounding box center [464, 186] width 12 height 12
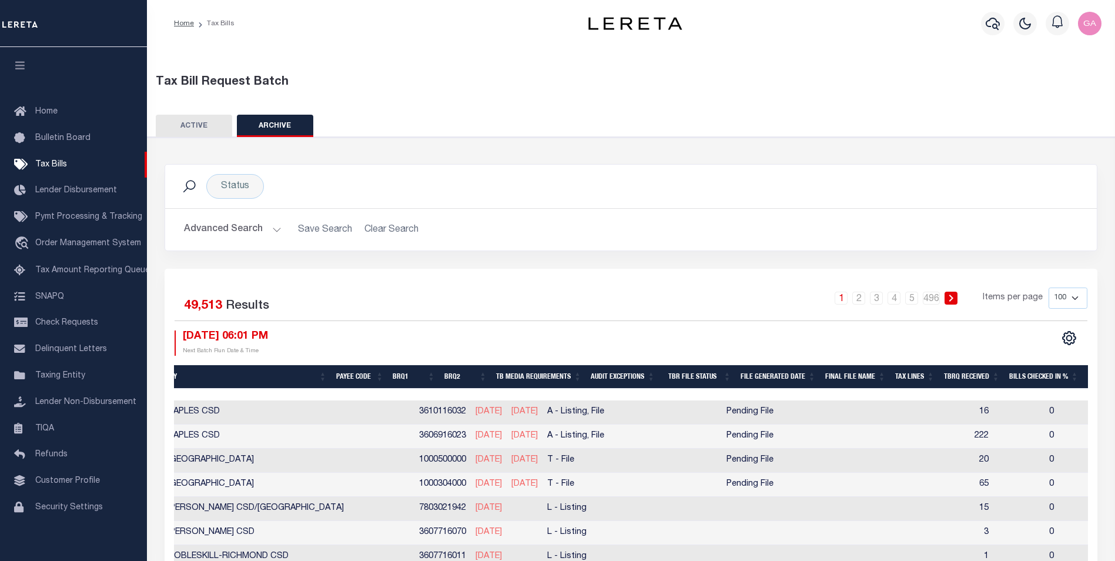
scroll to position [0, 341]
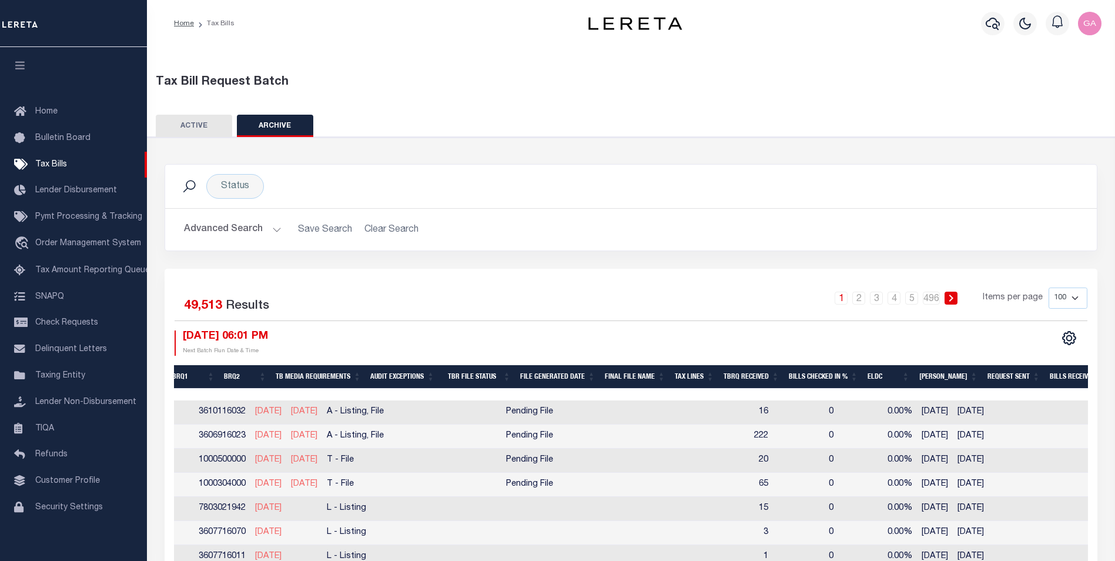
click at [658, 375] on th "Final File Name" at bounding box center [635, 377] width 70 height 24
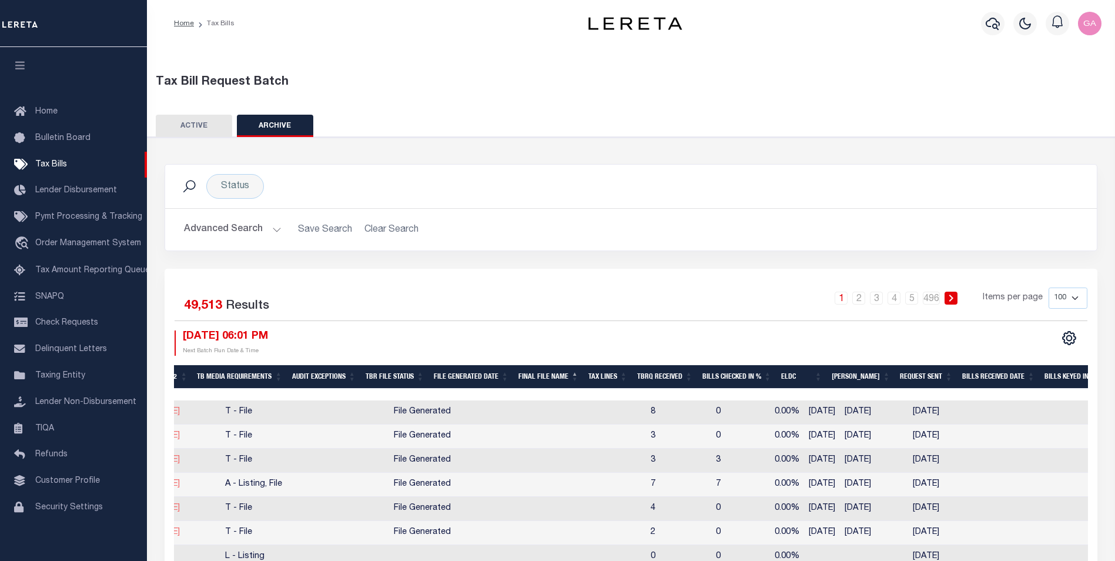
click at [565, 375] on th "Final File Name" at bounding box center [549, 377] width 70 height 24
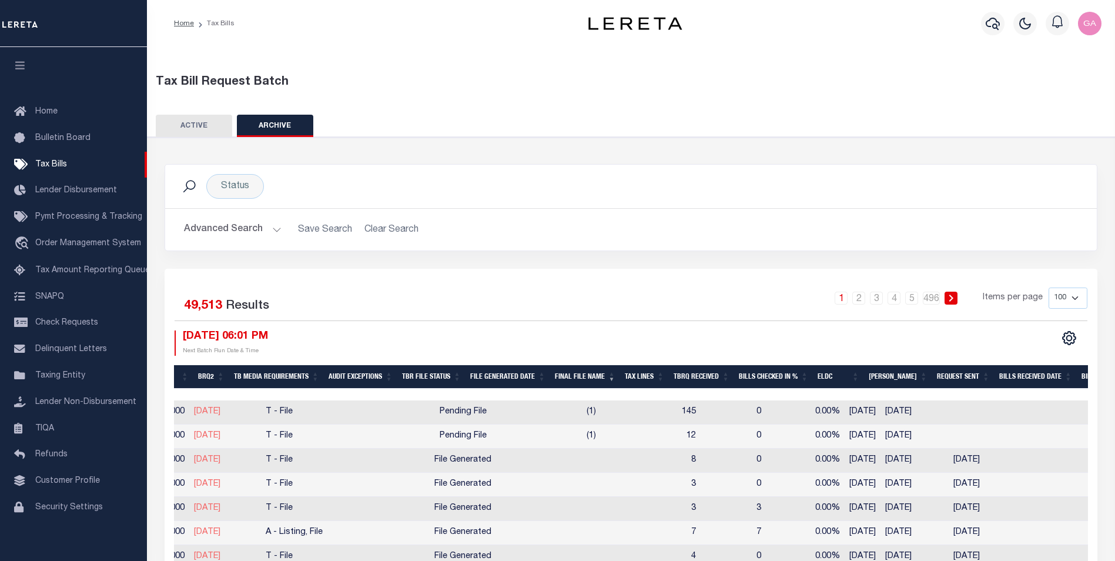
click at [519, 377] on th "File Generated Date" at bounding box center [507, 377] width 85 height 24
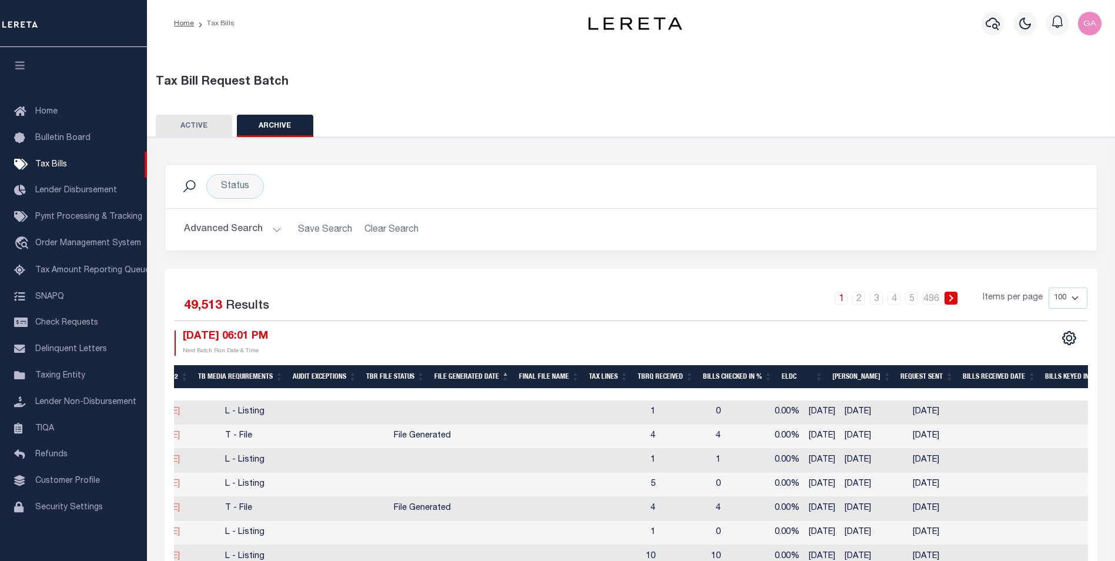
click at [500, 377] on th "File Generated Date" at bounding box center [472, 377] width 85 height 24
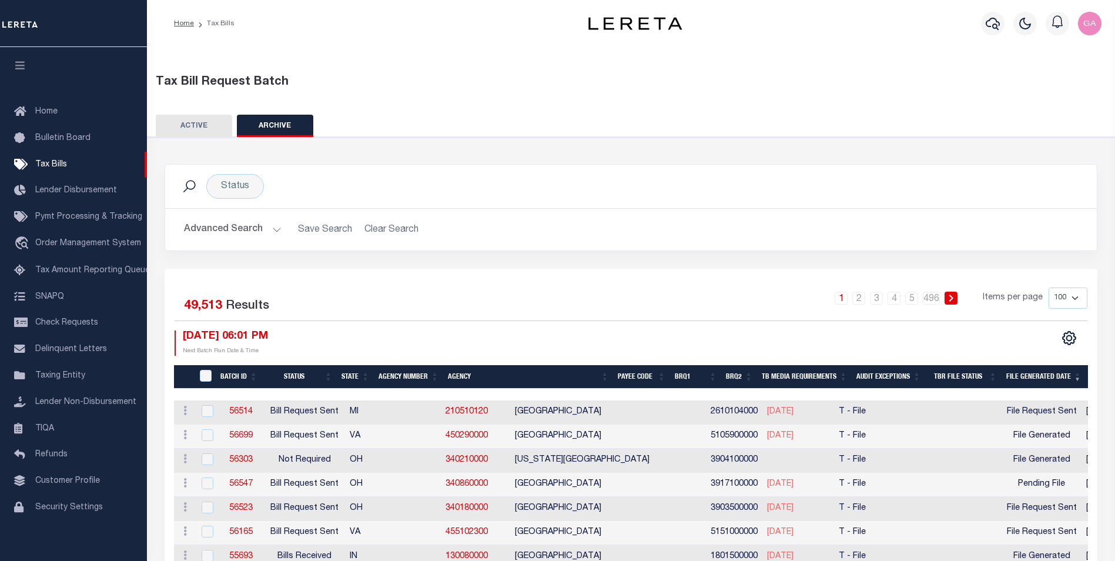
click at [274, 226] on button "Advanced Search" at bounding box center [233, 229] width 98 height 23
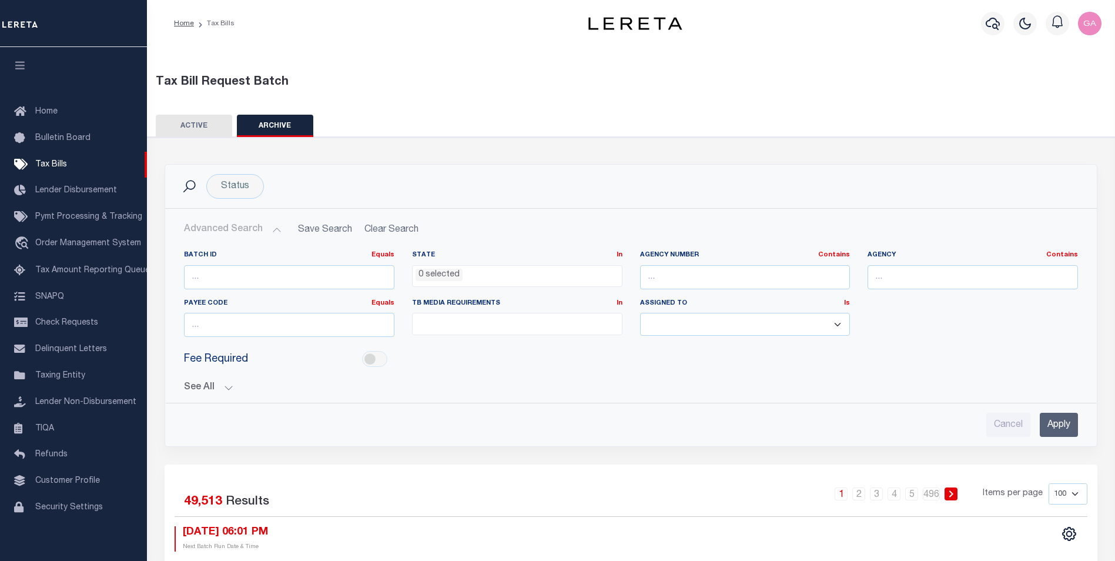
click at [226, 389] on button "See All" at bounding box center [631, 387] width 894 height 11
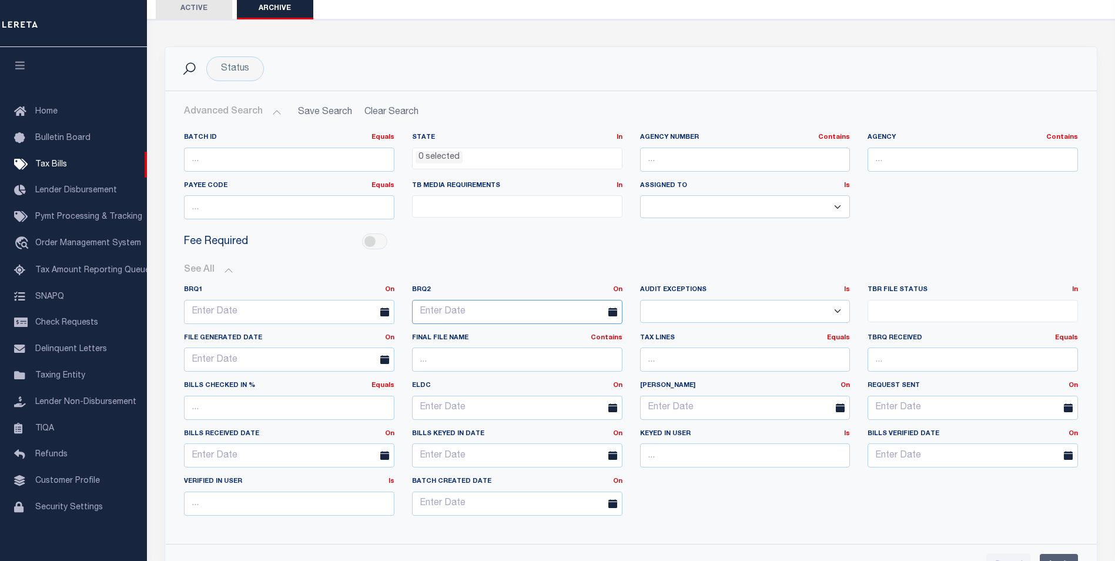
click at [489, 313] on input "text" at bounding box center [517, 312] width 210 height 24
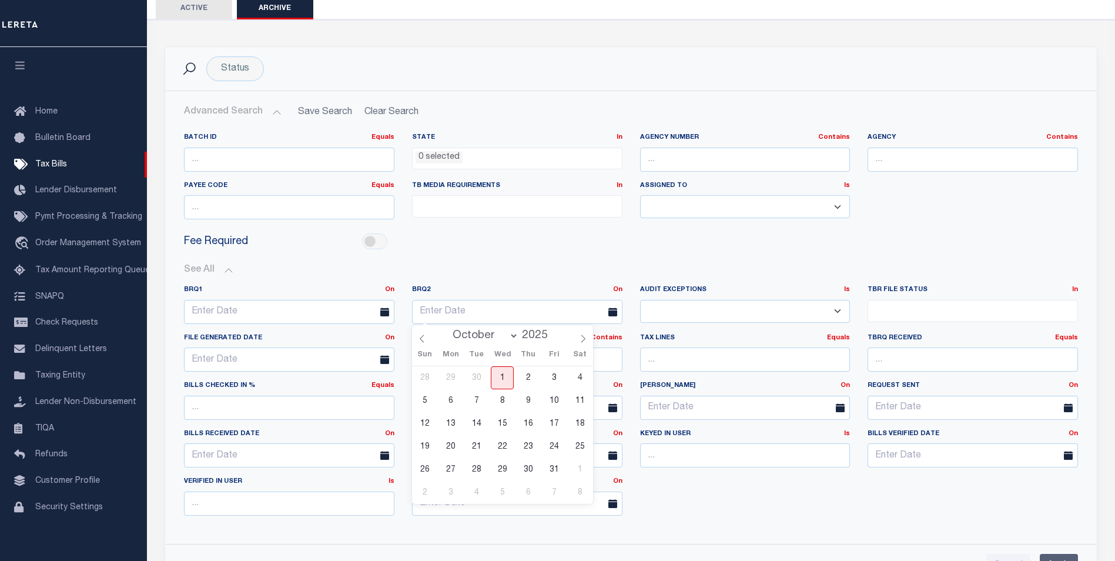
click at [514, 267] on button "See All" at bounding box center [631, 269] width 894 height 11
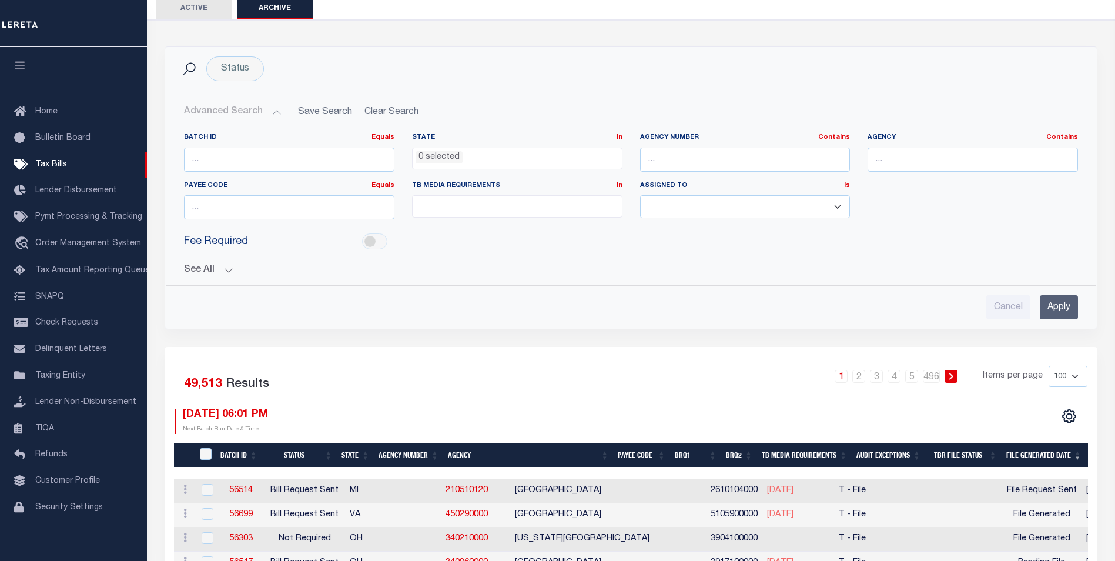
click at [220, 270] on button "See All" at bounding box center [631, 269] width 894 height 11
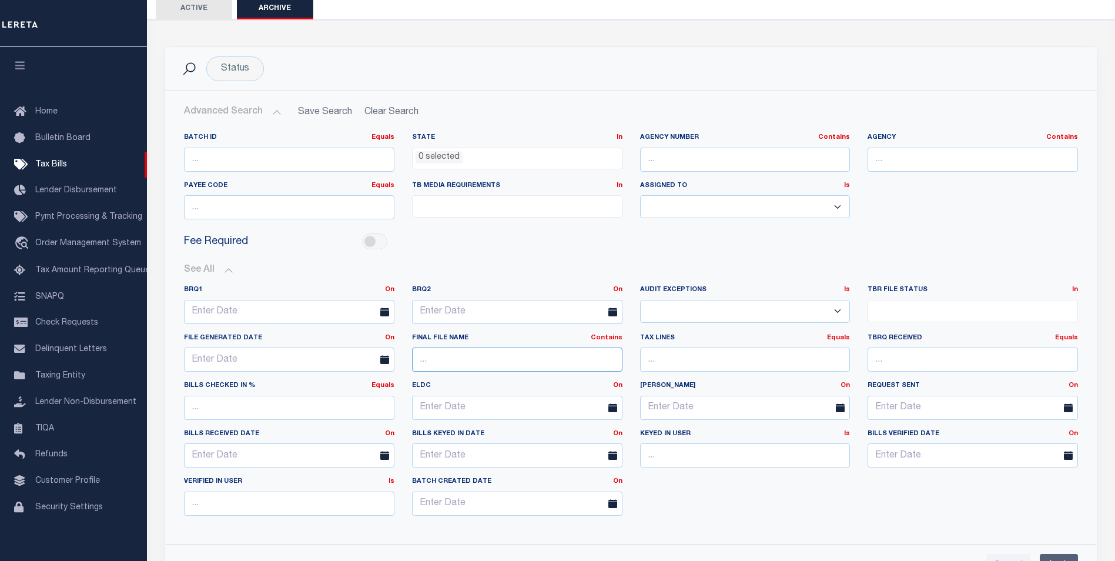
click at [526, 364] on input "text" at bounding box center [517, 359] width 210 height 24
click at [259, 359] on input "text" at bounding box center [289, 359] width 210 height 24
click at [511, 264] on div "See All BRQ1 On On After Before Between On On After Is" at bounding box center [631, 394] width 894 height 279
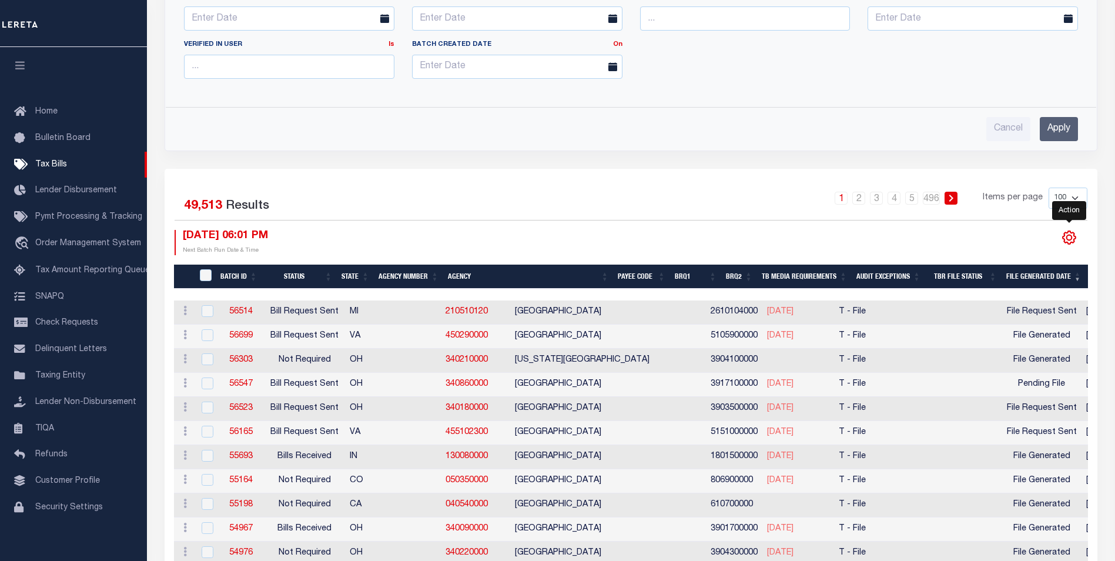
click at [1071, 238] on icon "" at bounding box center [1068, 237] width 15 height 15
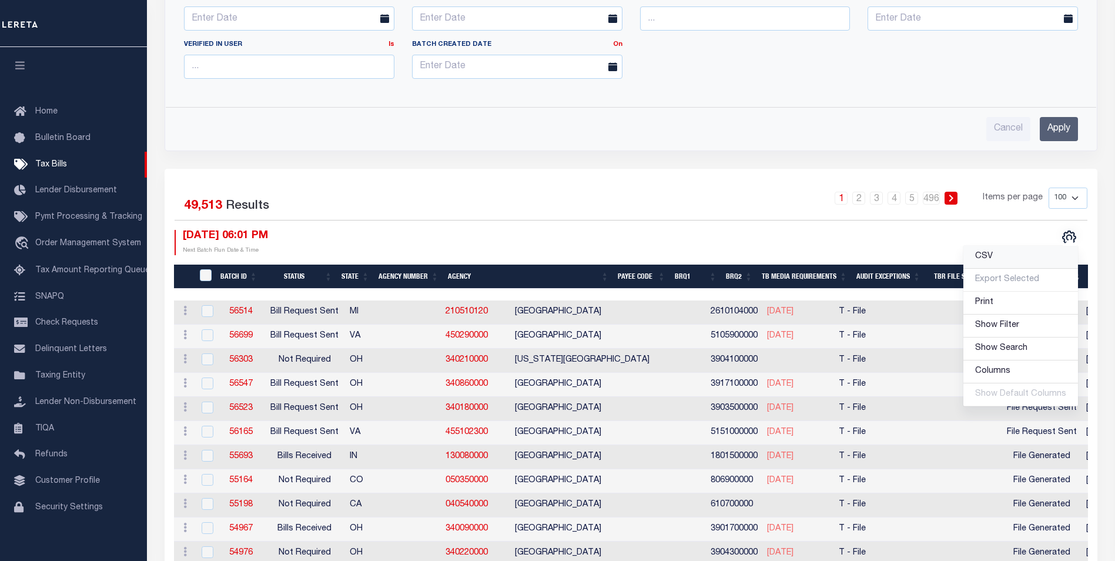
click at [1002, 256] on link "CSV" at bounding box center [1020, 257] width 115 height 23
